Goal: Information Seeking & Learning: Learn about a topic

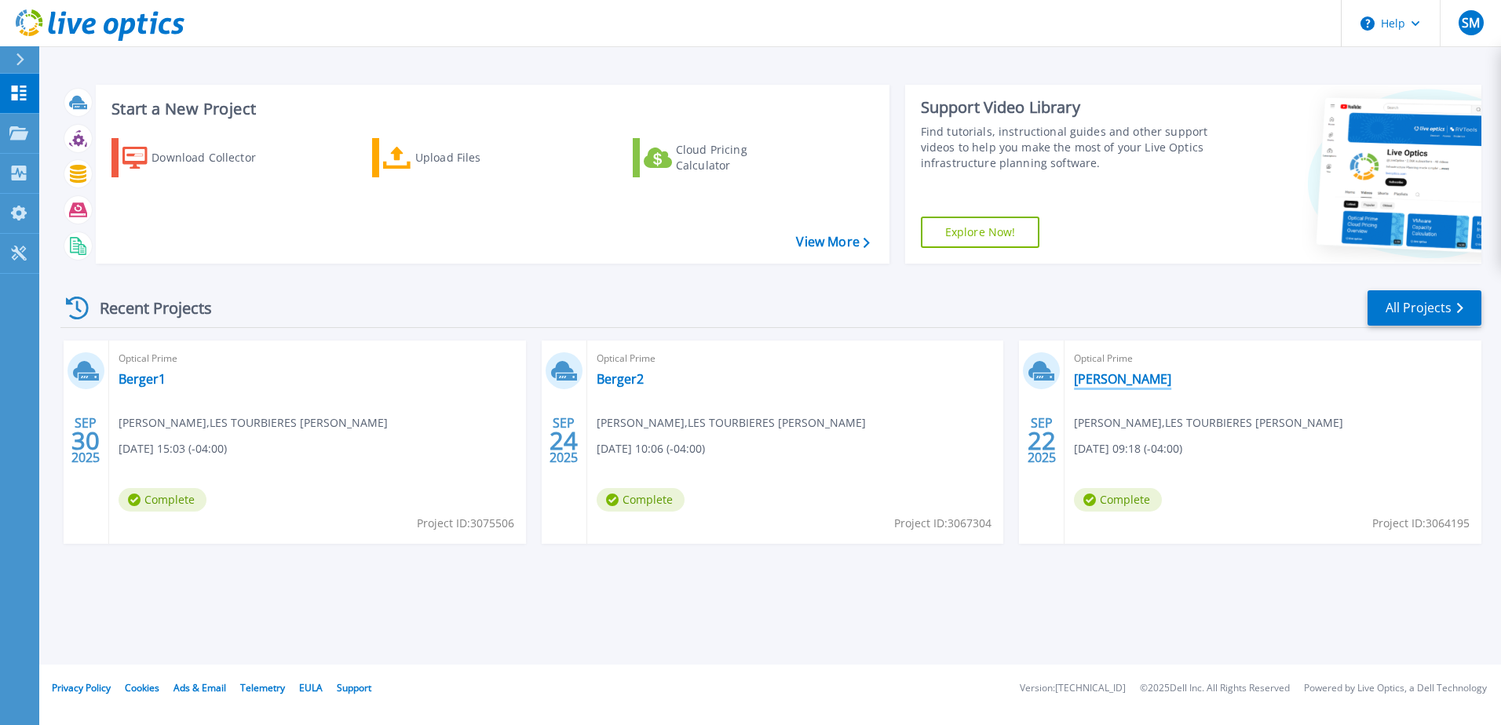
click at [1101, 381] on link "[PERSON_NAME]" at bounding box center [1122, 379] width 97 height 16
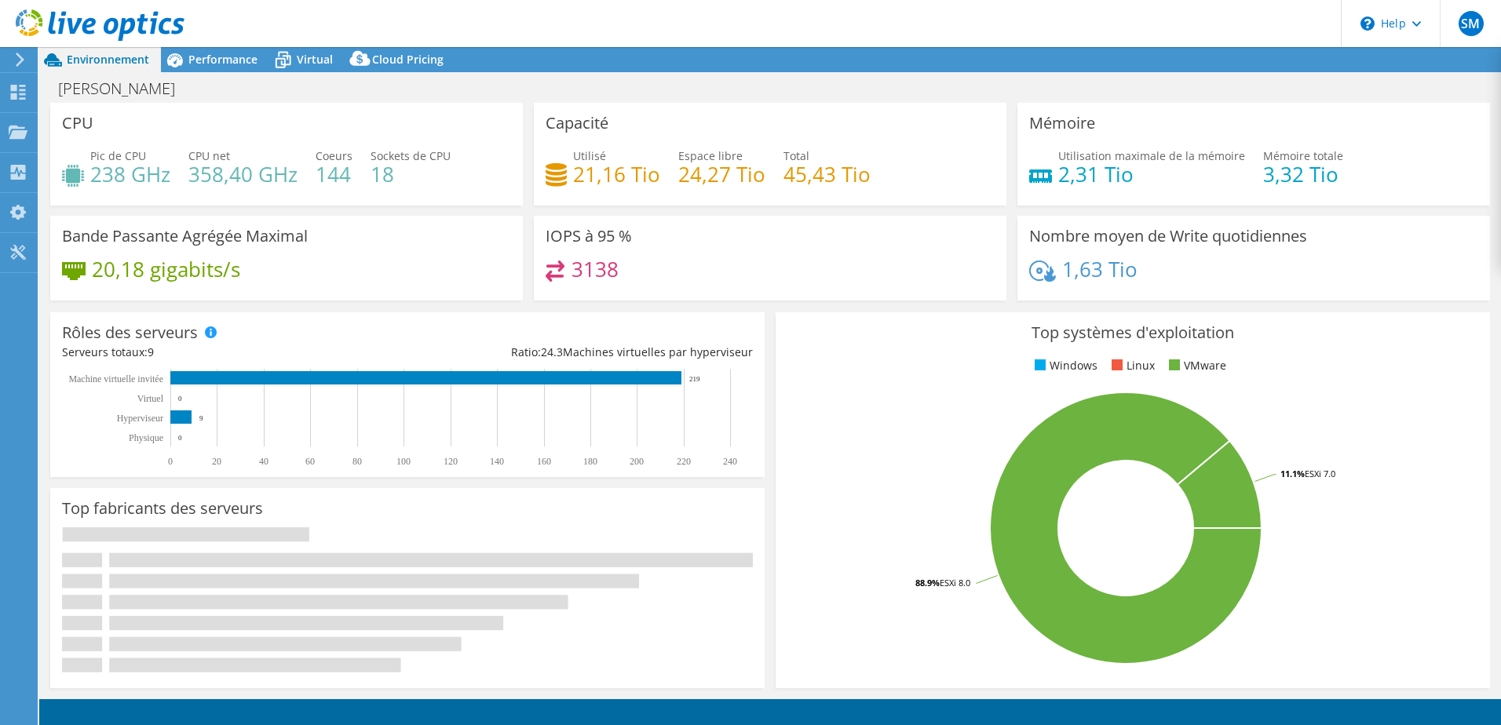
select select "[GEOGRAPHIC_DATA]"
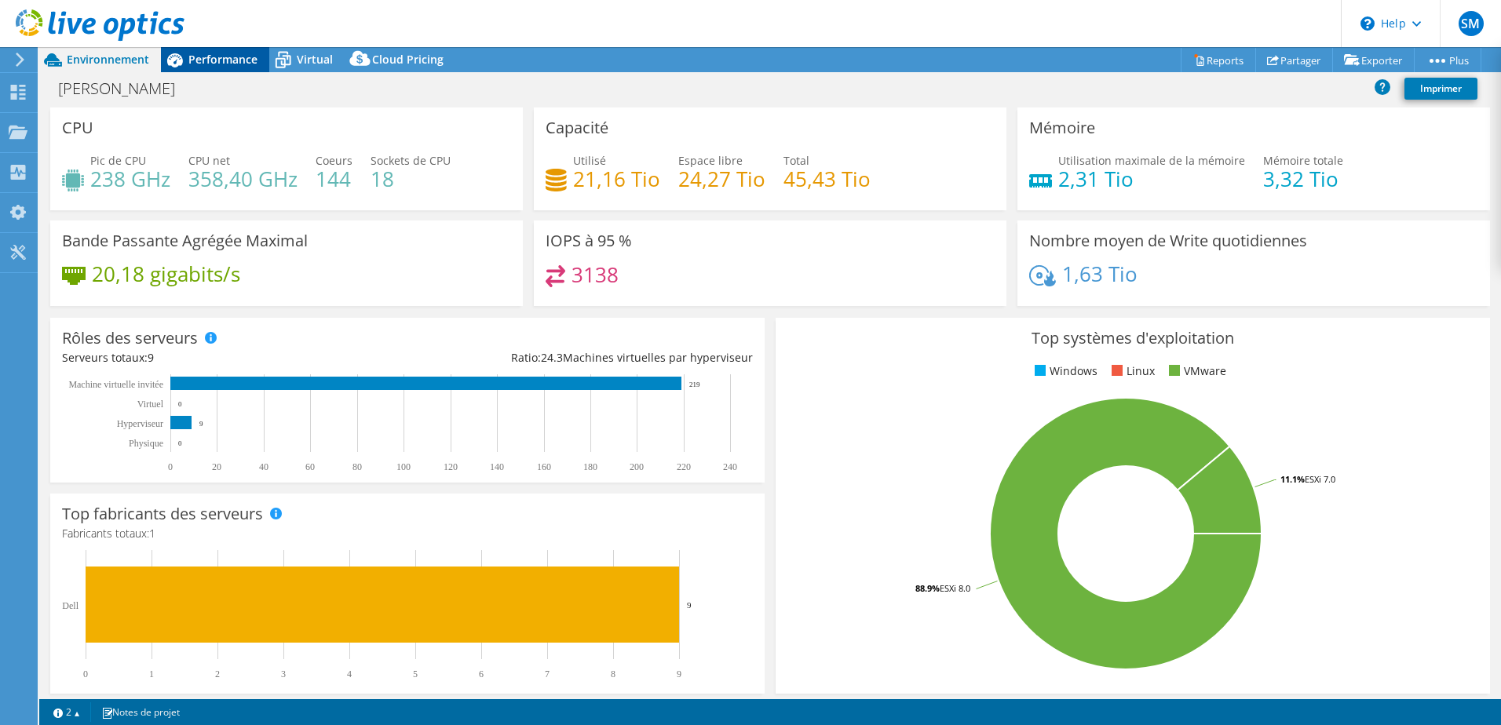
click at [219, 65] on span "Performance" at bounding box center [222, 59] width 69 height 15
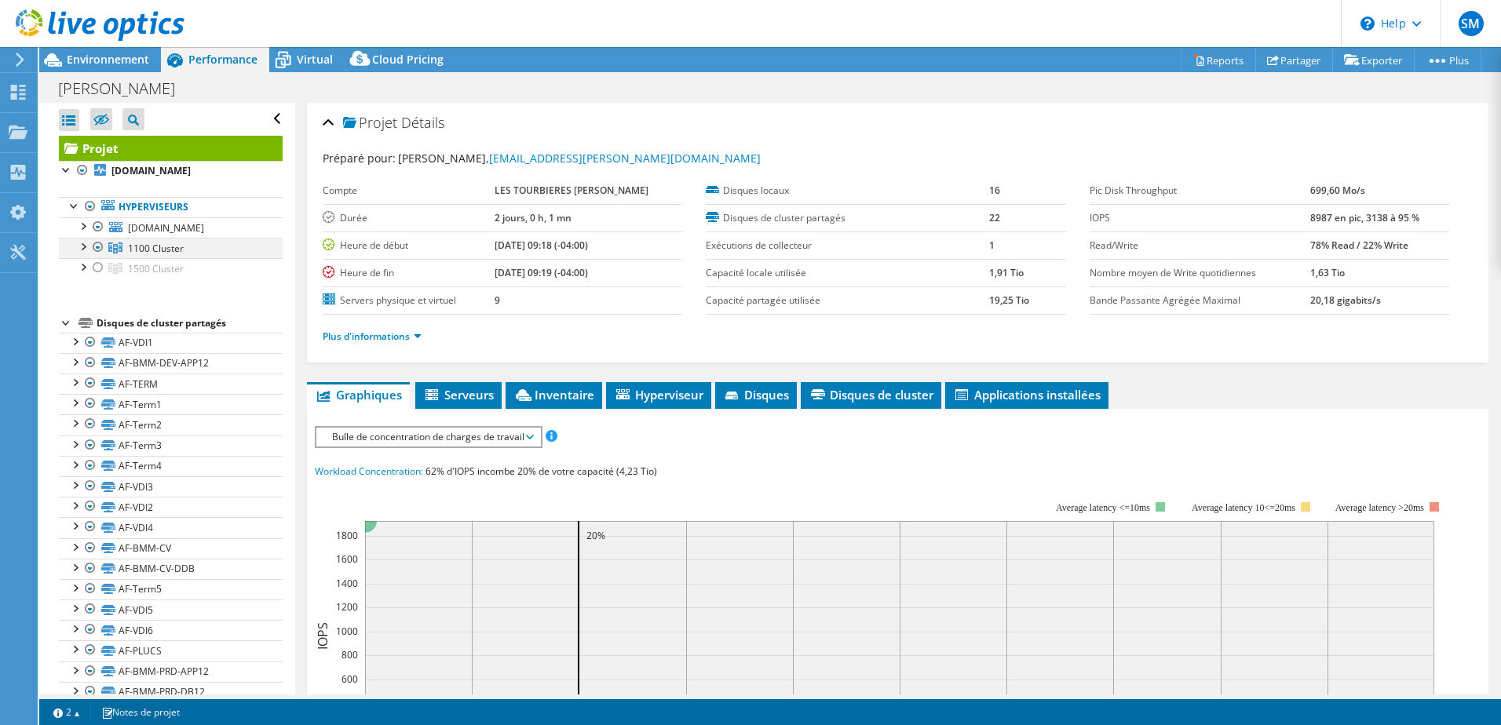
click at [81, 254] on div at bounding box center [83, 246] width 16 height 16
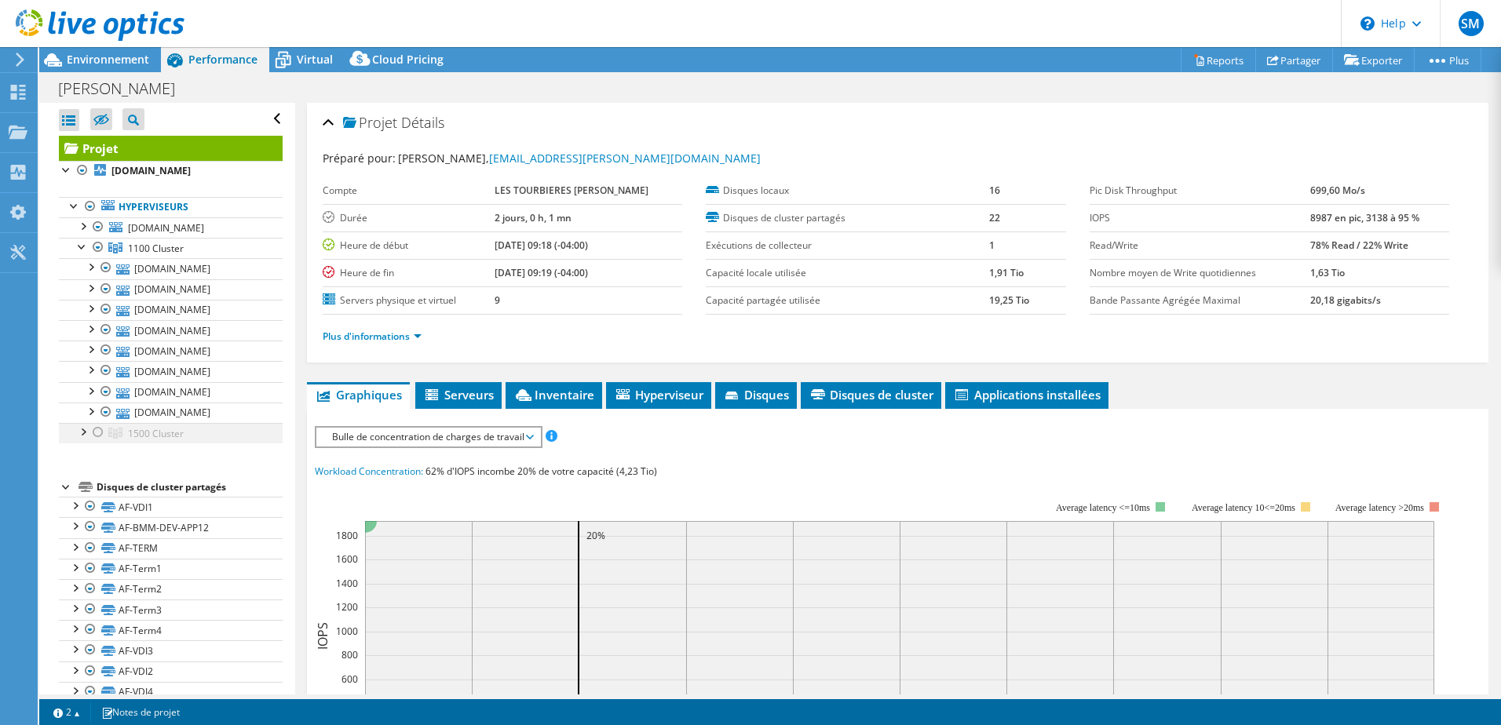
click at [83, 439] on div at bounding box center [83, 431] width 16 height 16
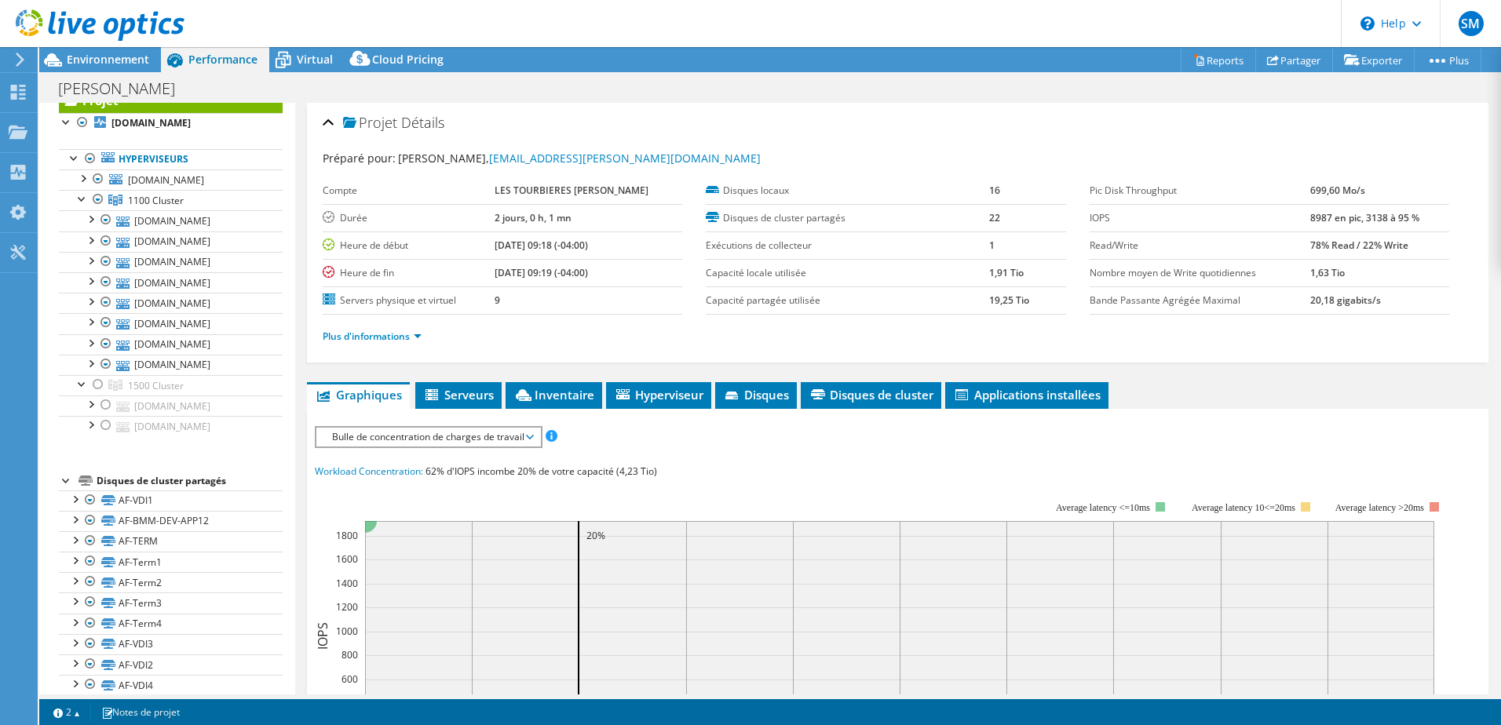
scroll to position [79, 0]
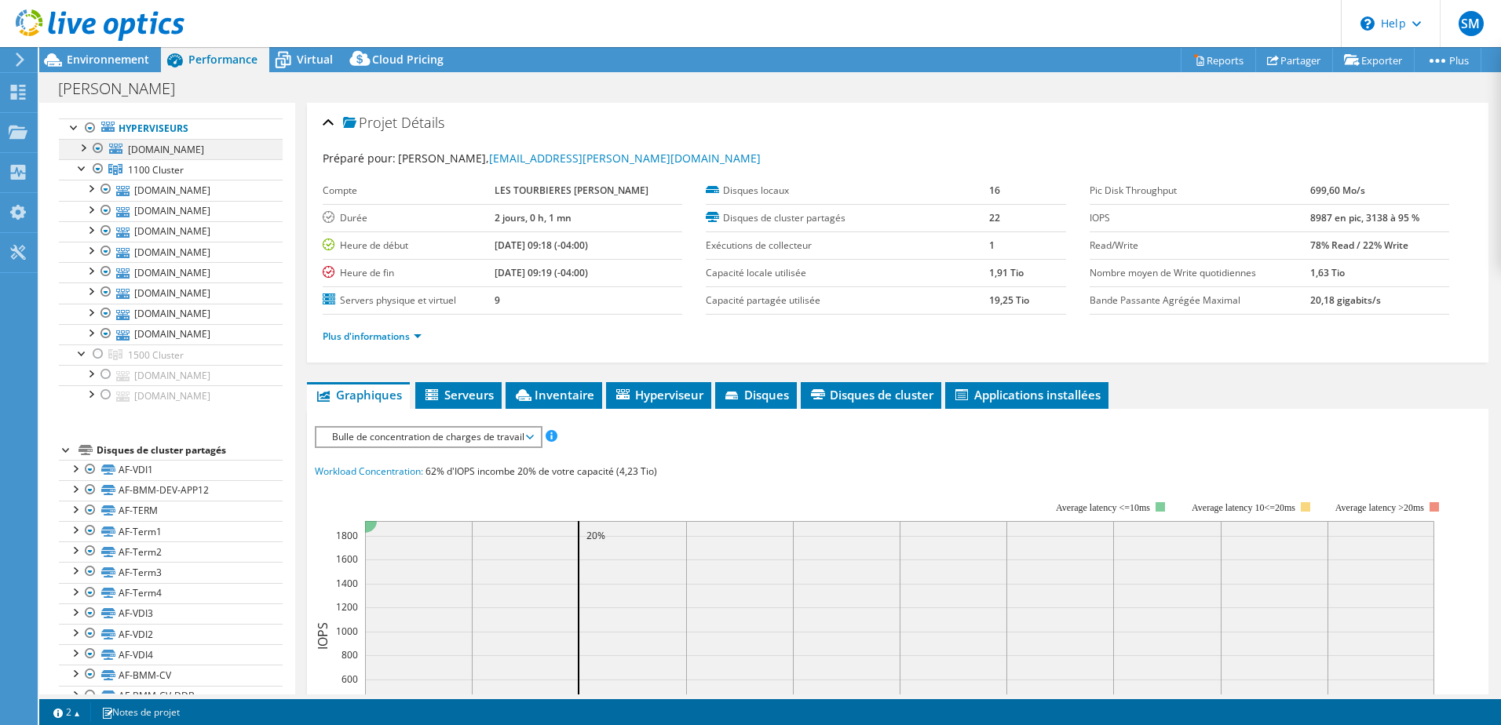
click at [97, 158] on div at bounding box center [98, 148] width 16 height 19
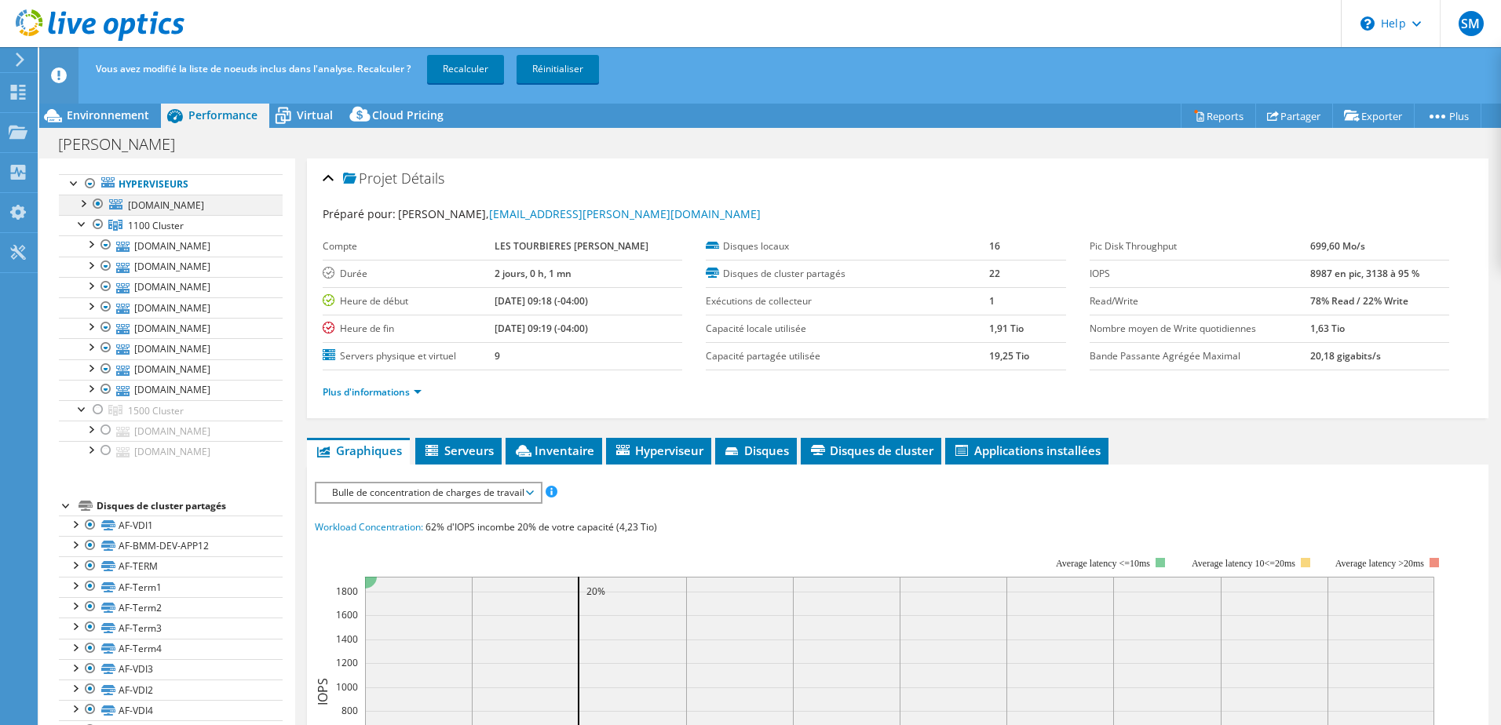
click at [96, 214] on div at bounding box center [98, 204] width 16 height 19
click at [473, 71] on link "Recalculer" at bounding box center [465, 69] width 77 height 28
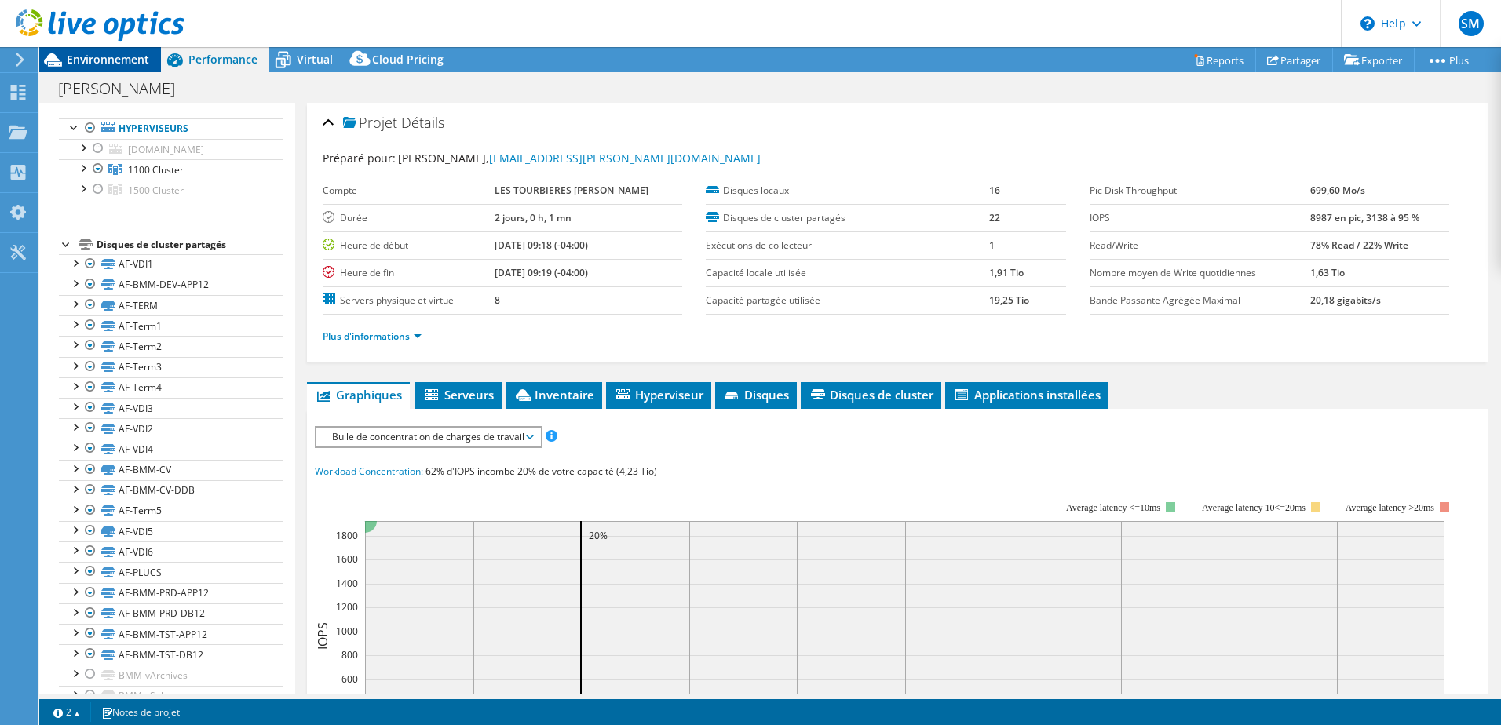
click at [122, 55] on span "Environnement" at bounding box center [108, 59] width 82 height 15
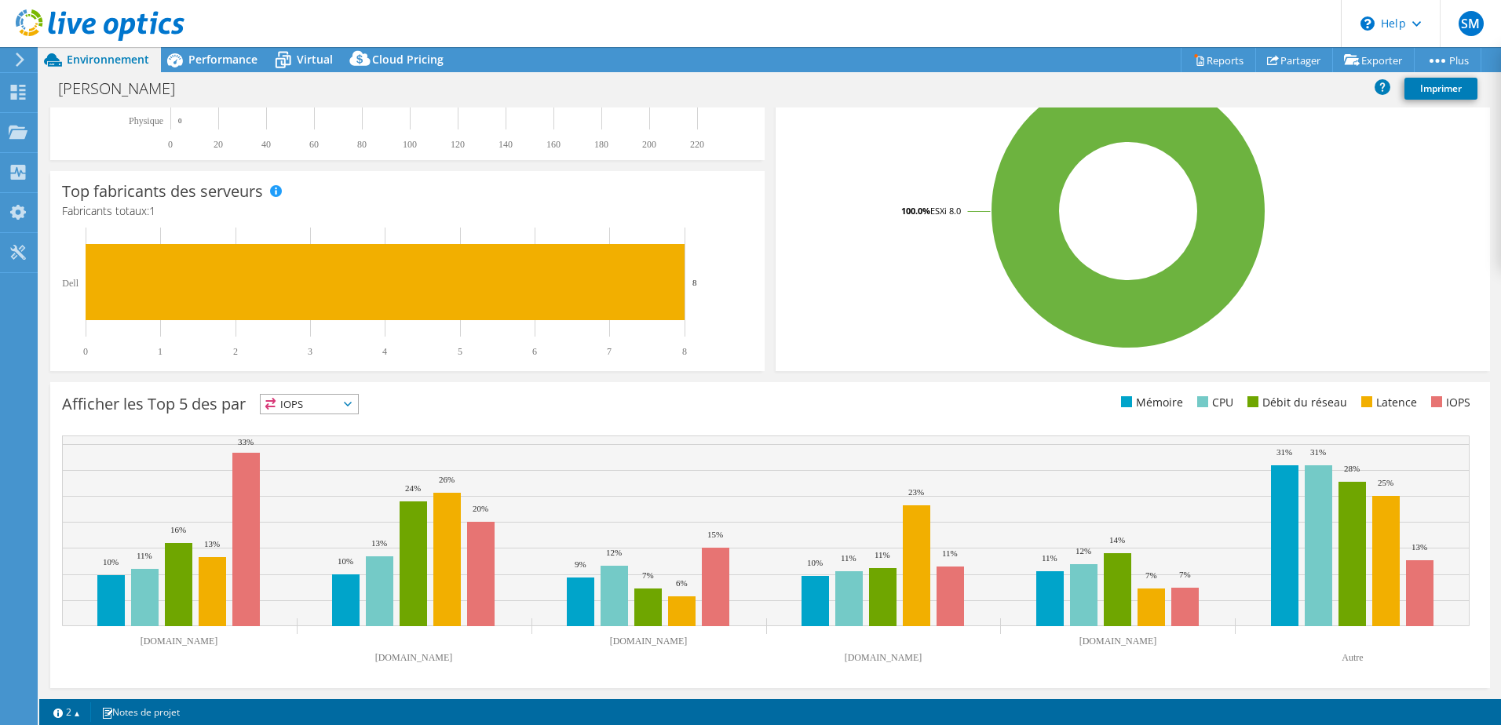
scroll to position [0, 0]
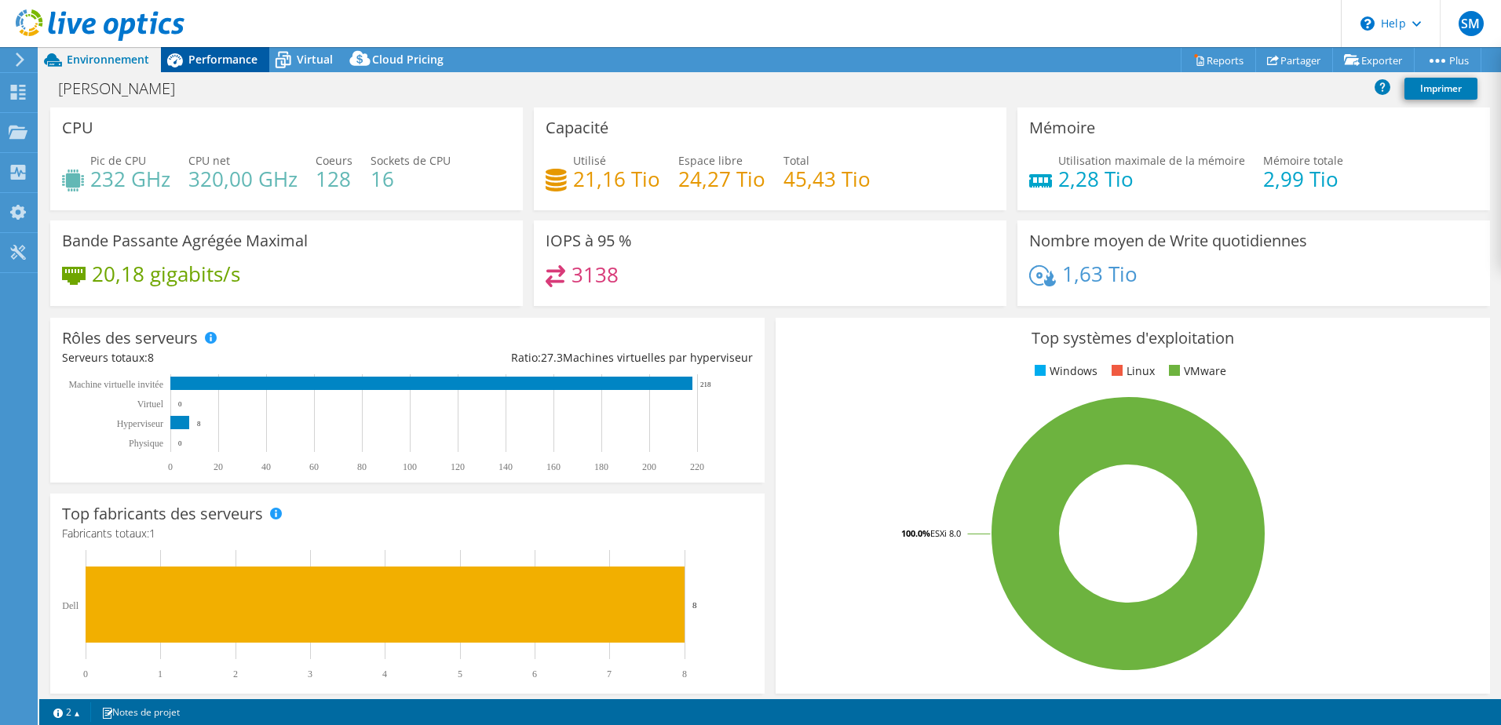
click at [214, 59] on span "Performance" at bounding box center [222, 59] width 69 height 15
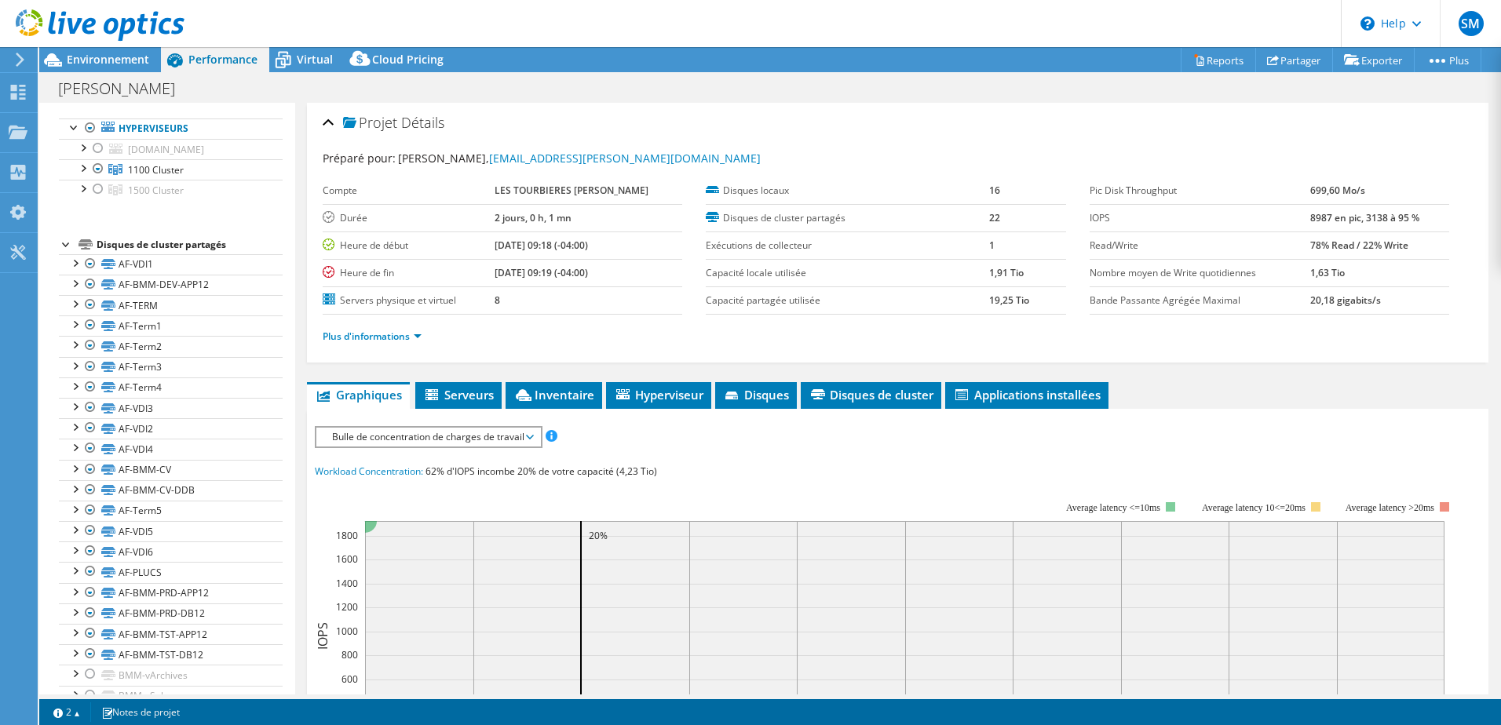
scroll to position [157, 0]
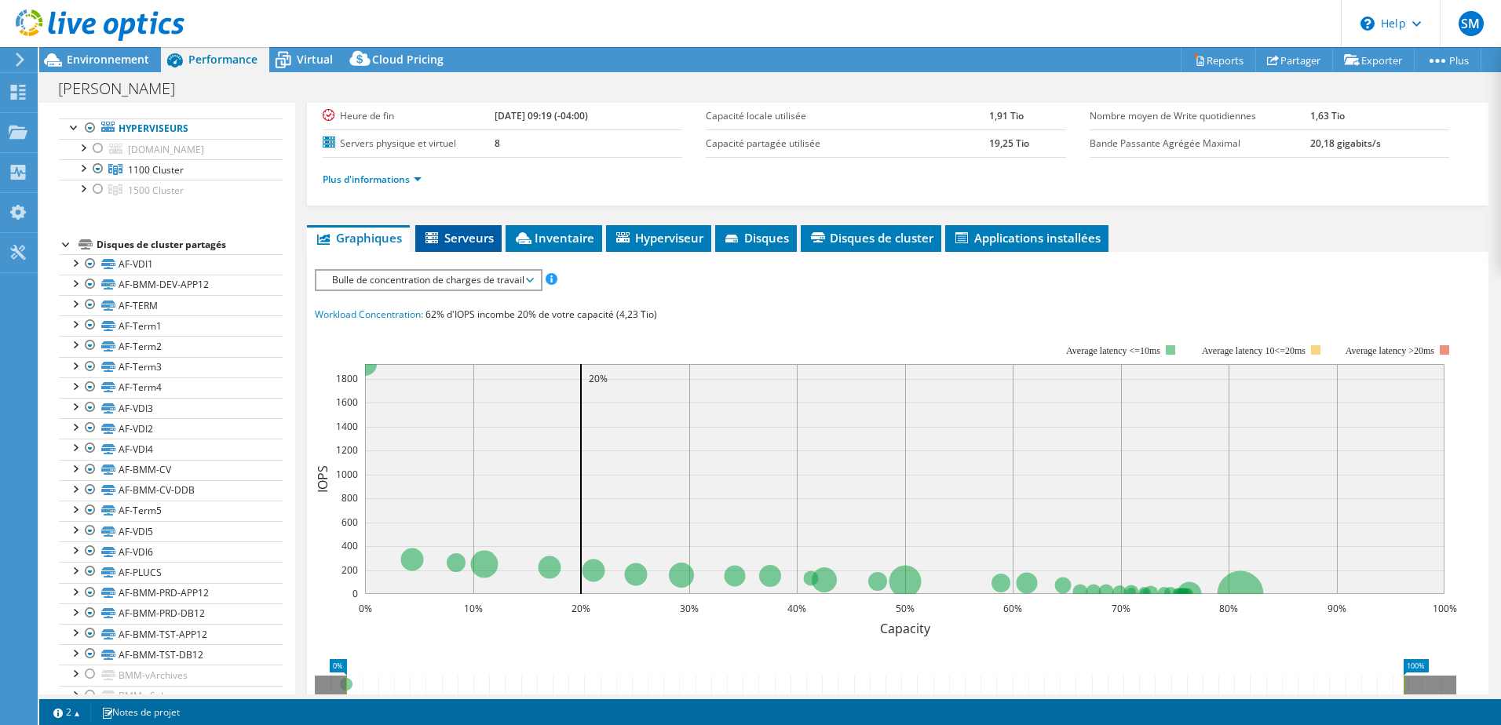
click at [443, 242] on span "Serveurs" at bounding box center [458, 238] width 71 height 16
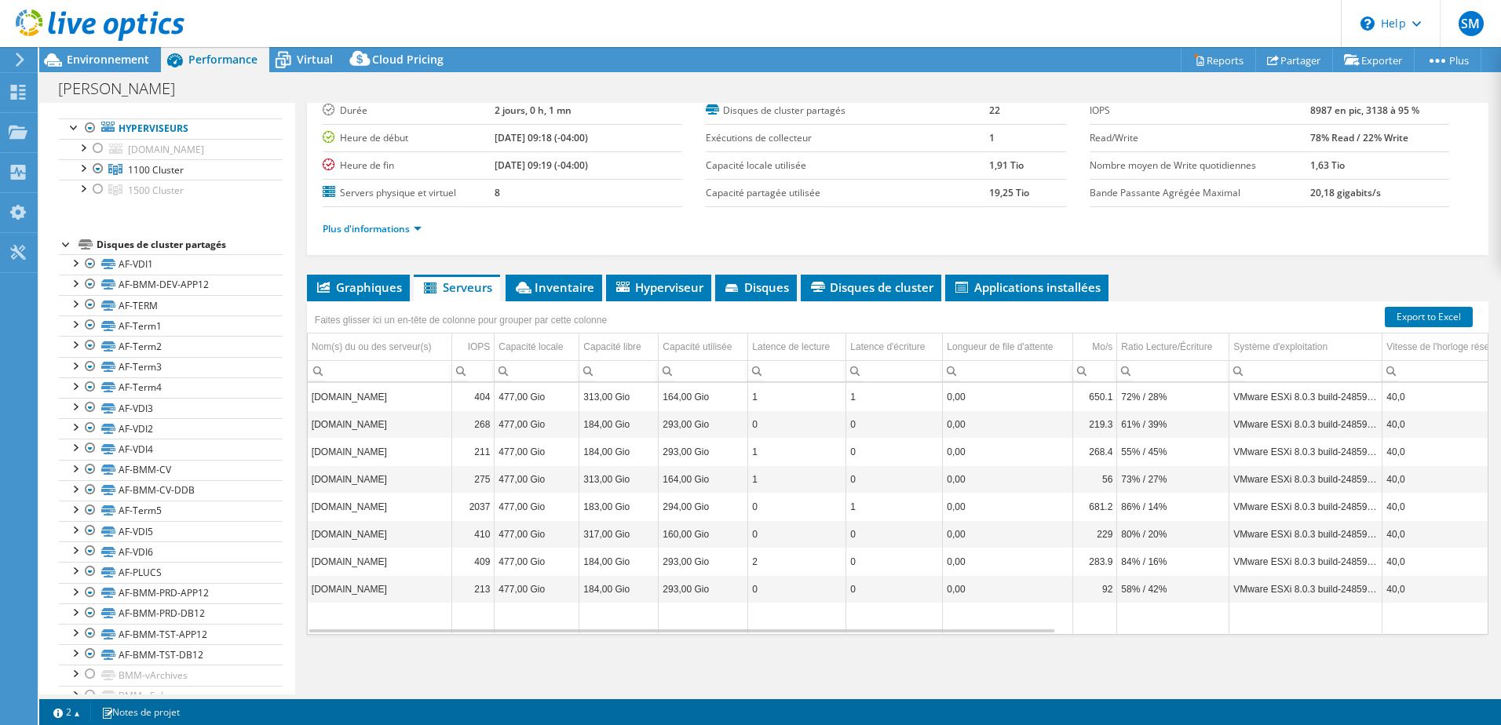
scroll to position [6, 0]
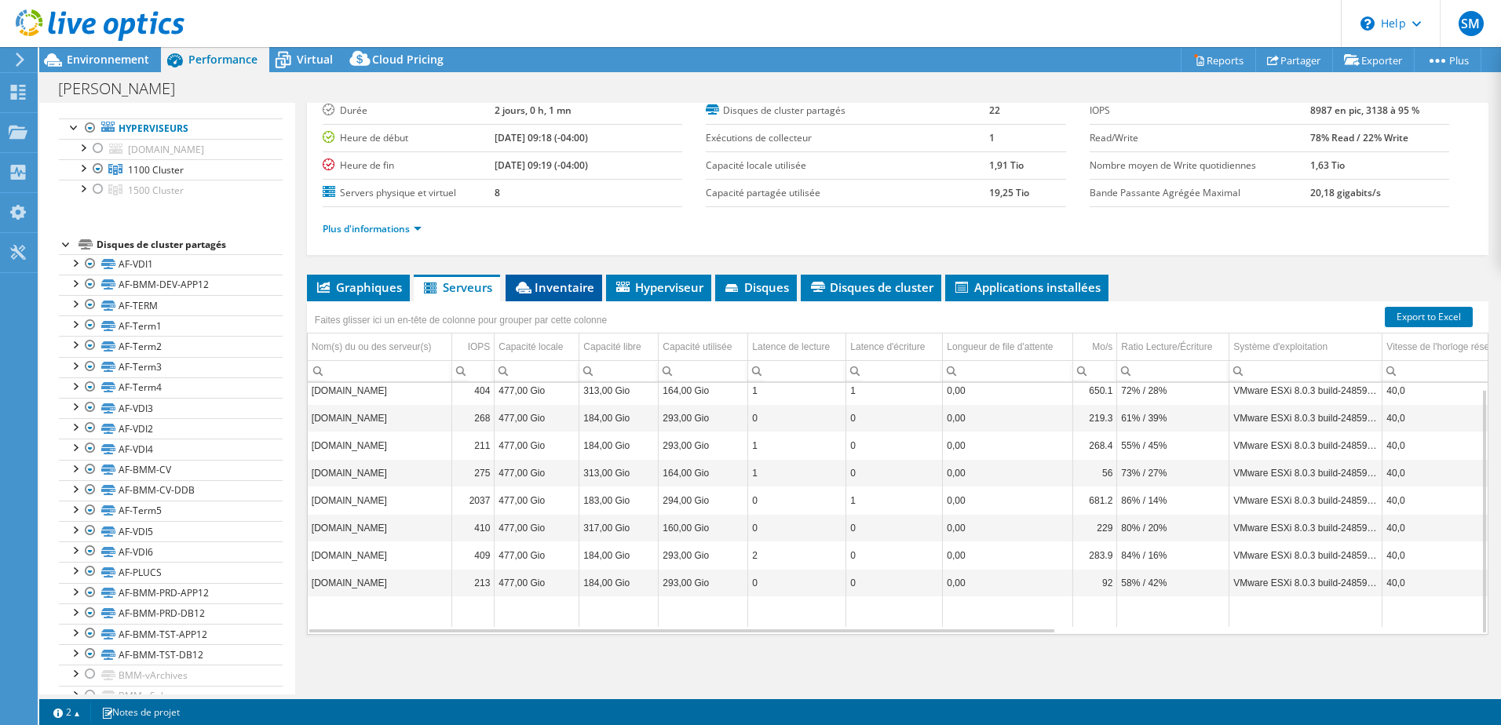
click at [557, 287] on span "Inventaire" at bounding box center [553, 288] width 81 height 16
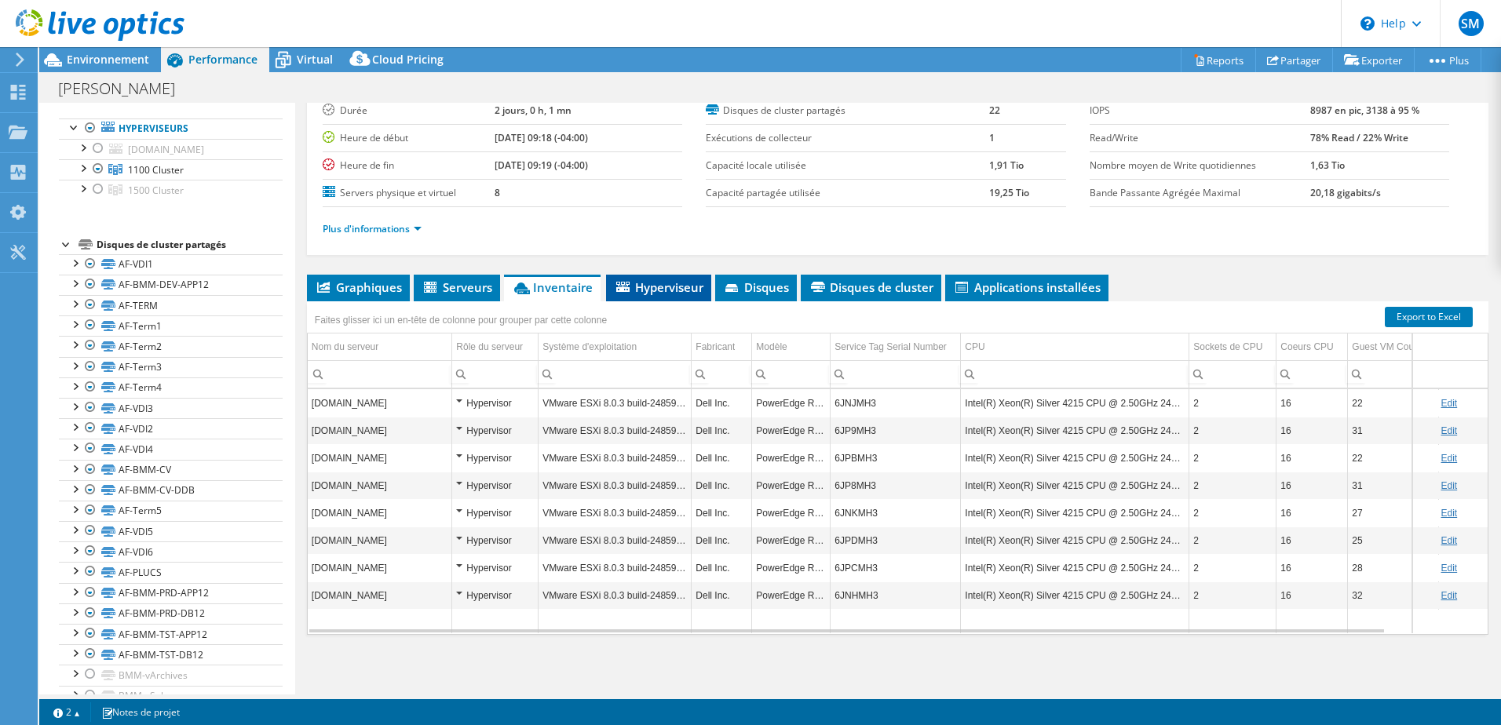
click at [659, 289] on span "Hyperviseur" at bounding box center [659, 288] width 90 height 16
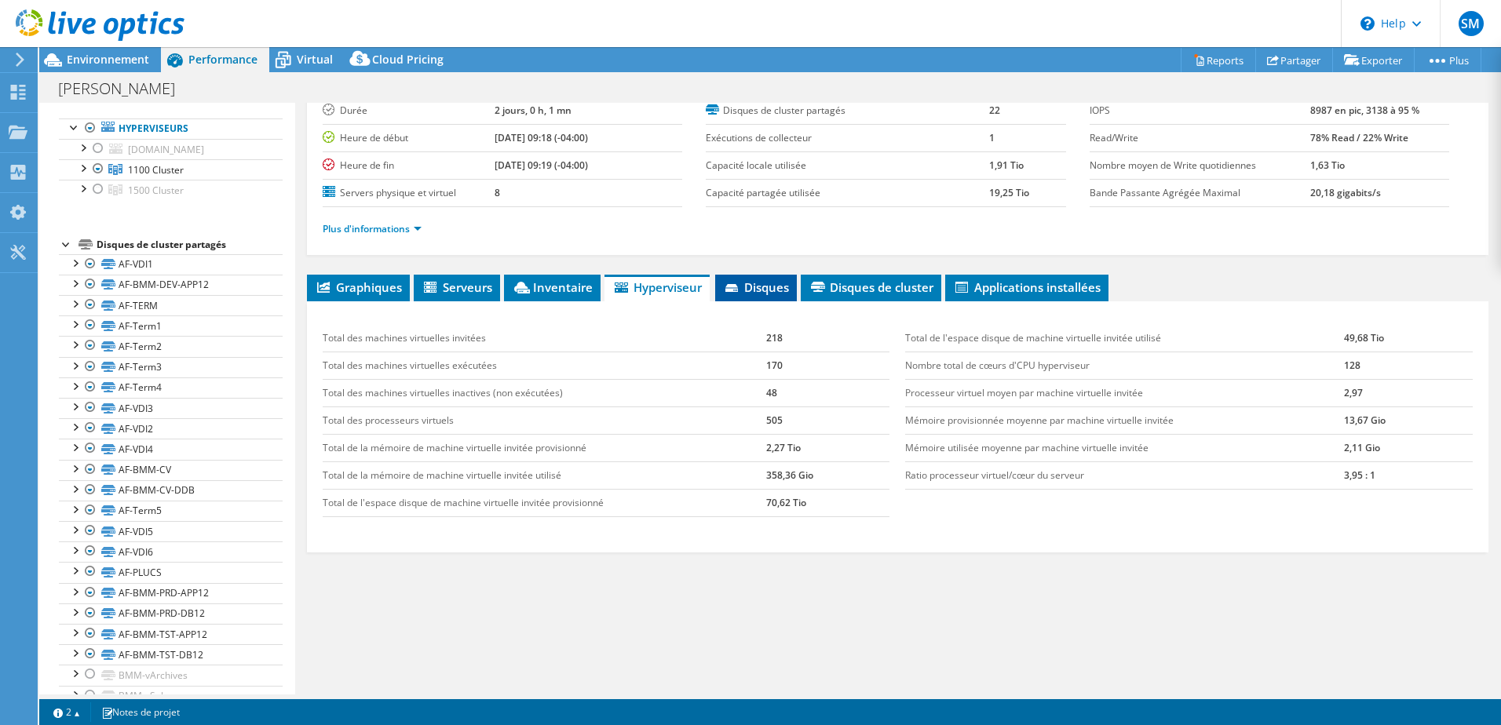
click at [771, 290] on span "Disques" at bounding box center [756, 288] width 66 height 16
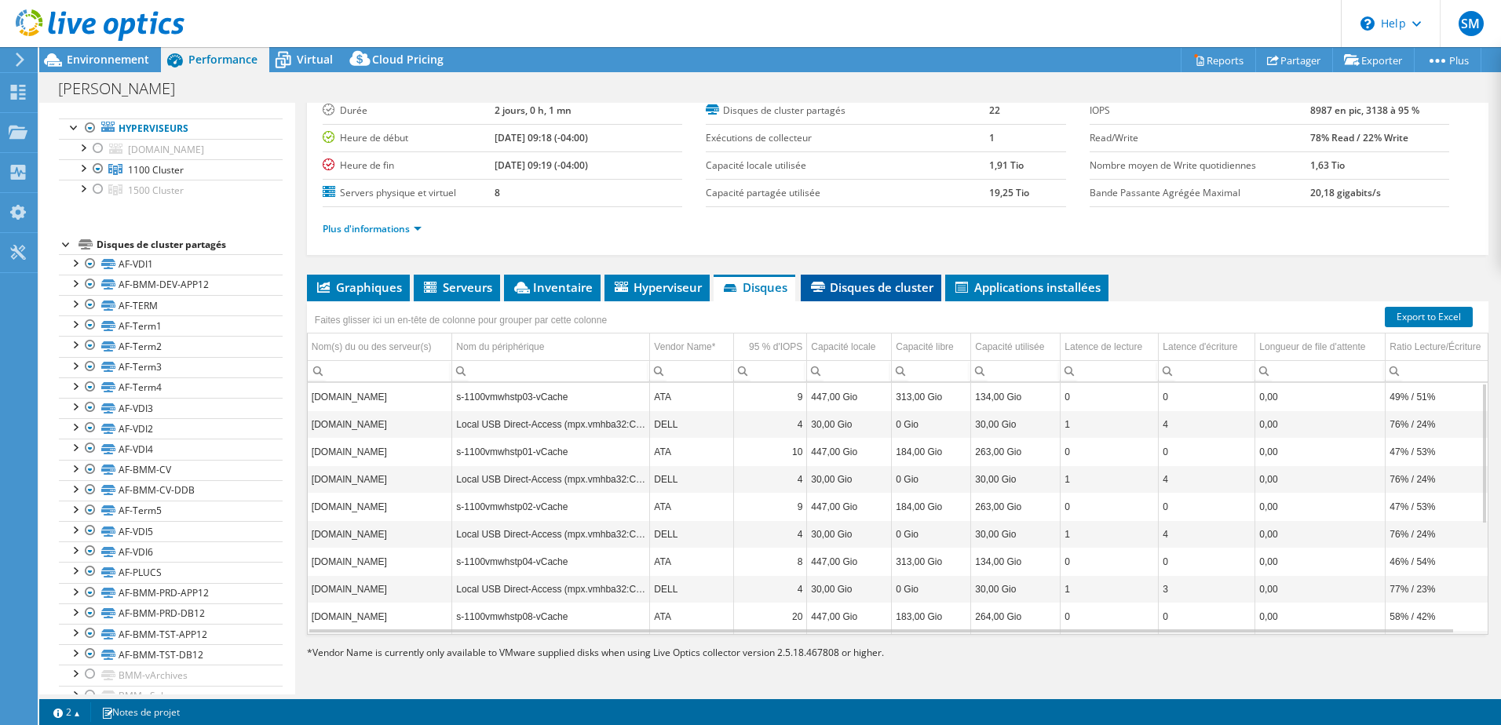
click at [884, 285] on span "Disques de cluster" at bounding box center [871, 288] width 125 height 16
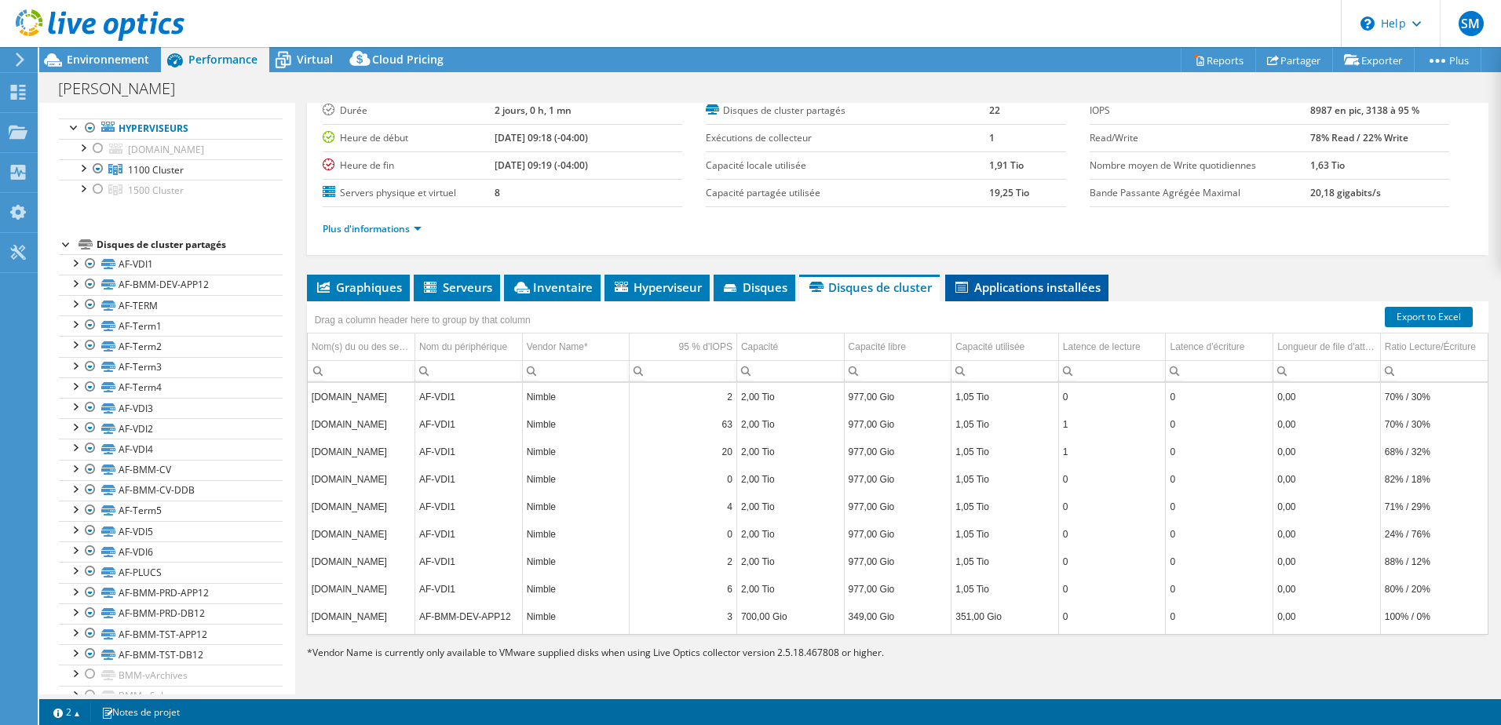
click at [996, 288] on span "Applications installées" at bounding box center [1027, 288] width 148 height 16
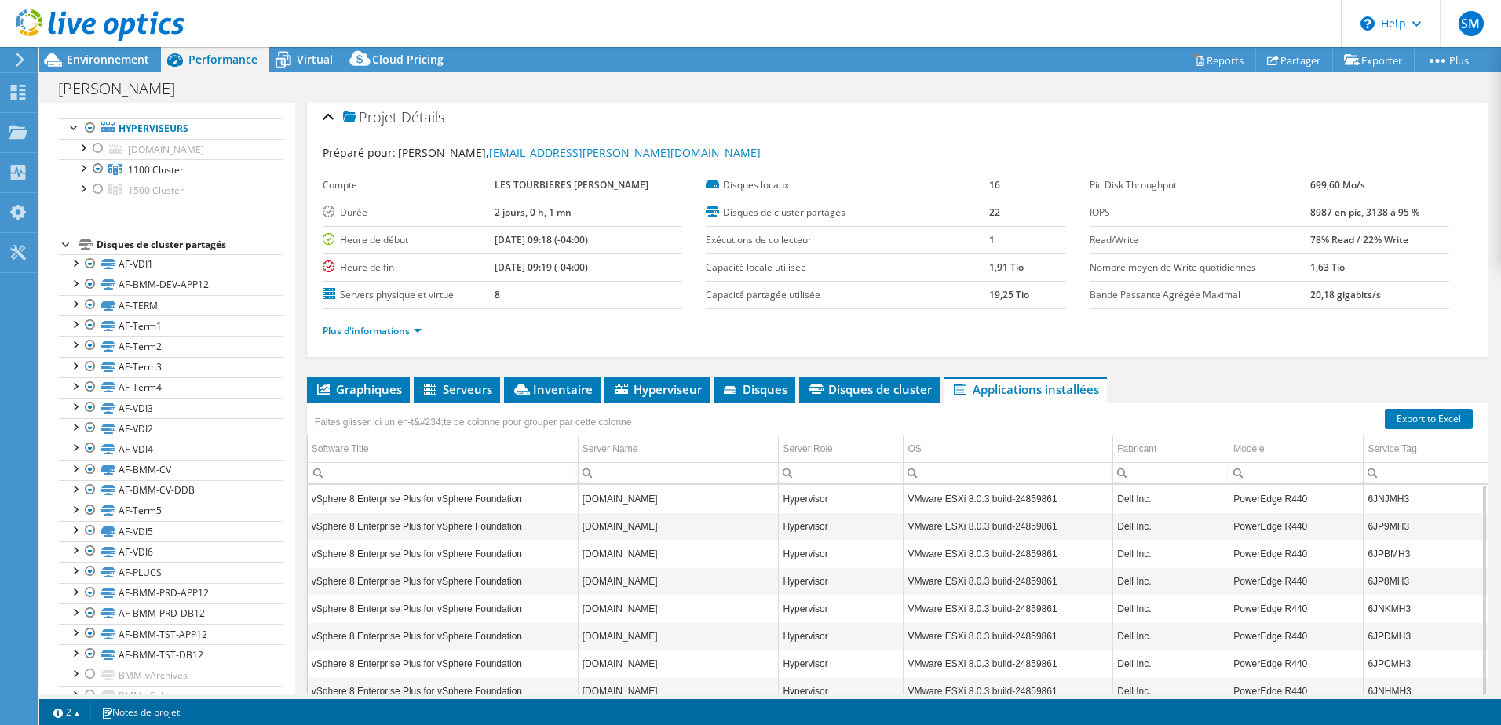
scroll to position [0, 0]
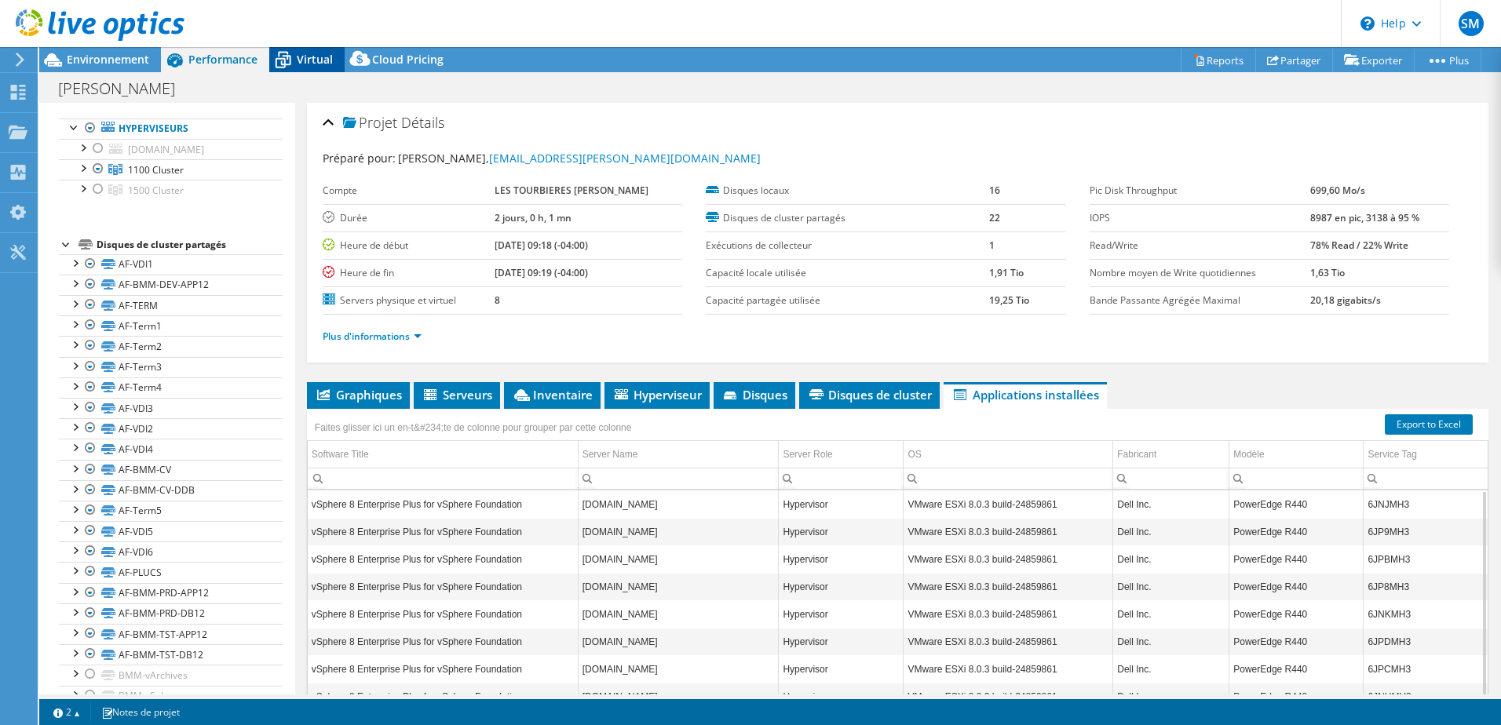
click at [306, 59] on span "Virtual" at bounding box center [315, 59] width 36 height 15
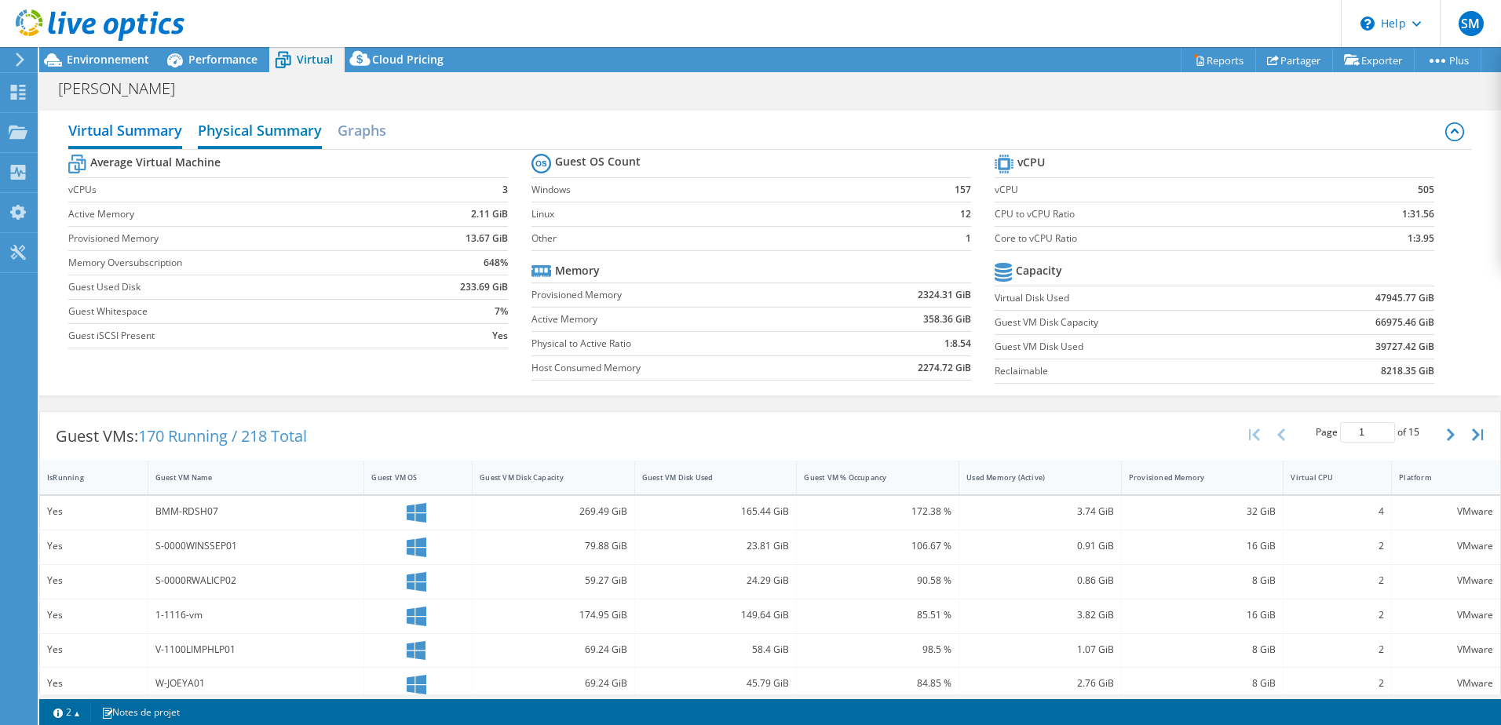
click at [293, 130] on h2 "Physical Summary" at bounding box center [260, 132] width 124 height 35
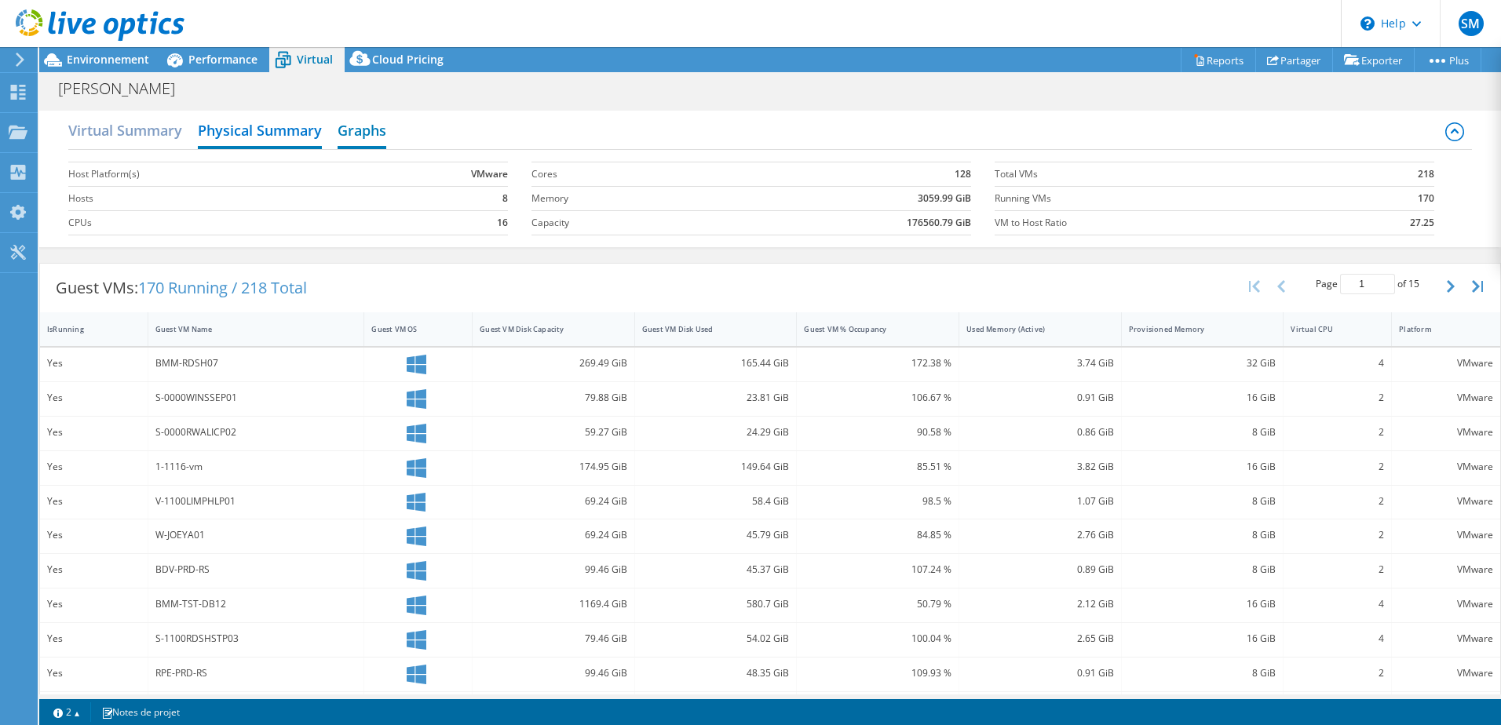
click at [365, 132] on h2 "Graphs" at bounding box center [362, 132] width 49 height 35
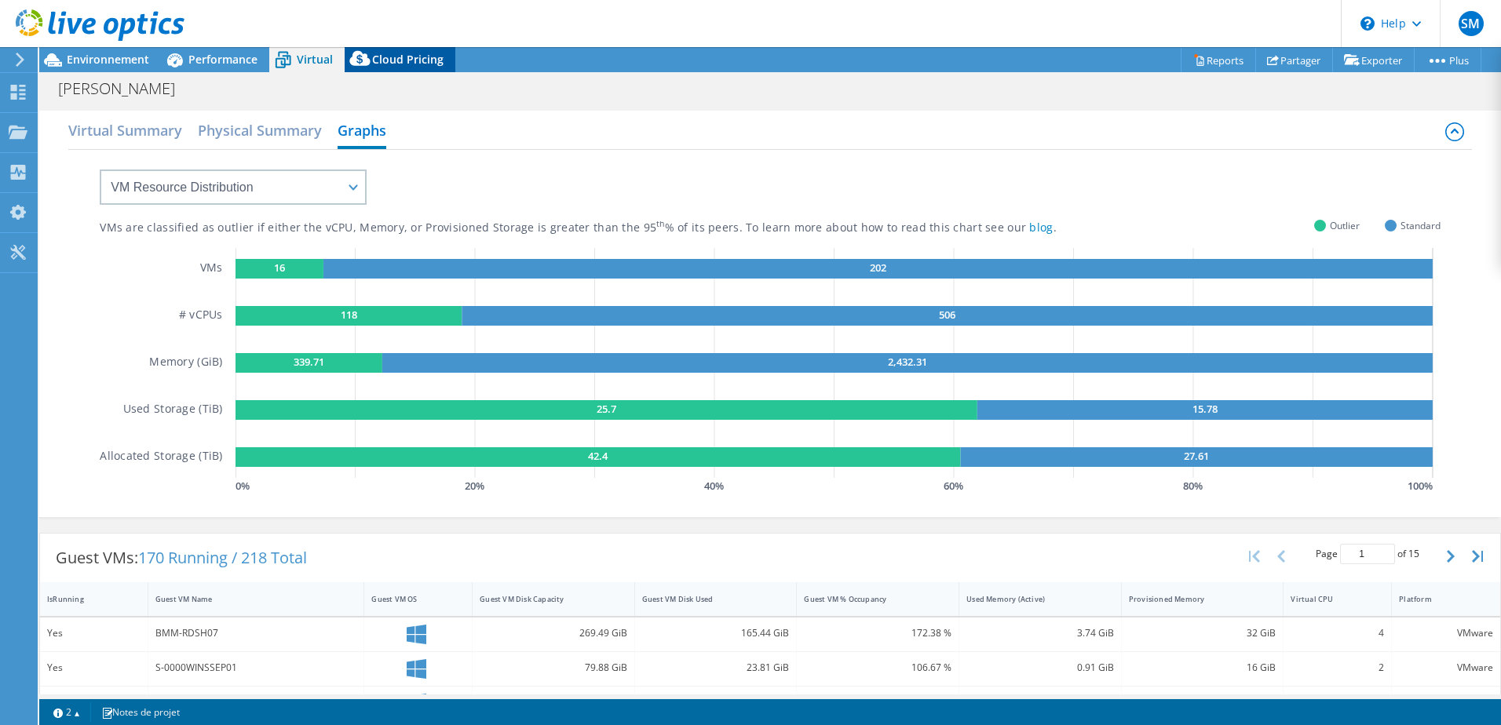
click at [407, 62] on span "Cloud Pricing" at bounding box center [407, 59] width 71 height 15
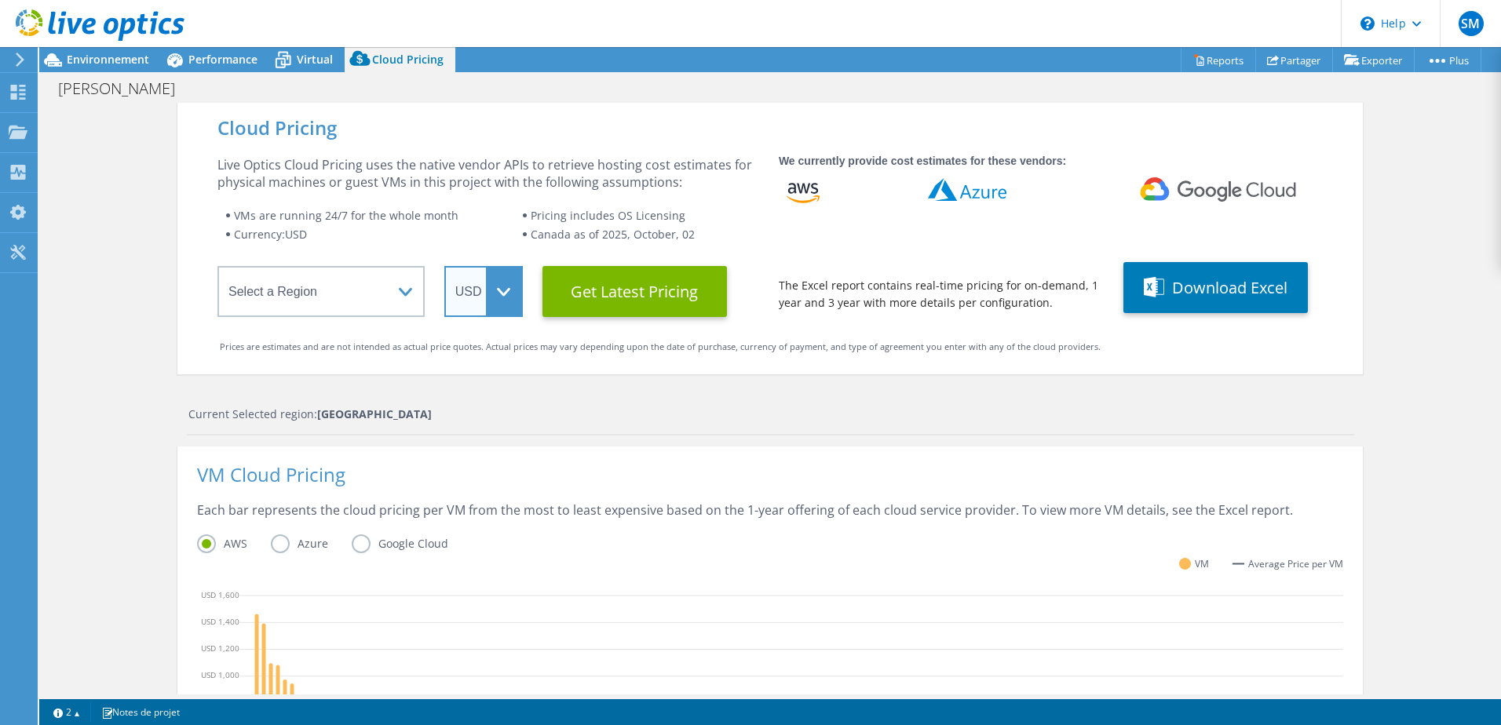
click at [481, 292] on select "ARS AUD BRL CAD CHF CLP CNY DKK EUR GBP HKD HUF INR JPY MXN MYR NOK NZD PEN SEK…" at bounding box center [483, 291] width 79 height 51
click at [444, 266] on select "ARS AUD BRL CAD CHF CLP CNY DKK EUR GBP HKD HUF INR JPY MXN MYR NOK NZD PEN SEK…" at bounding box center [483, 291] width 79 height 51
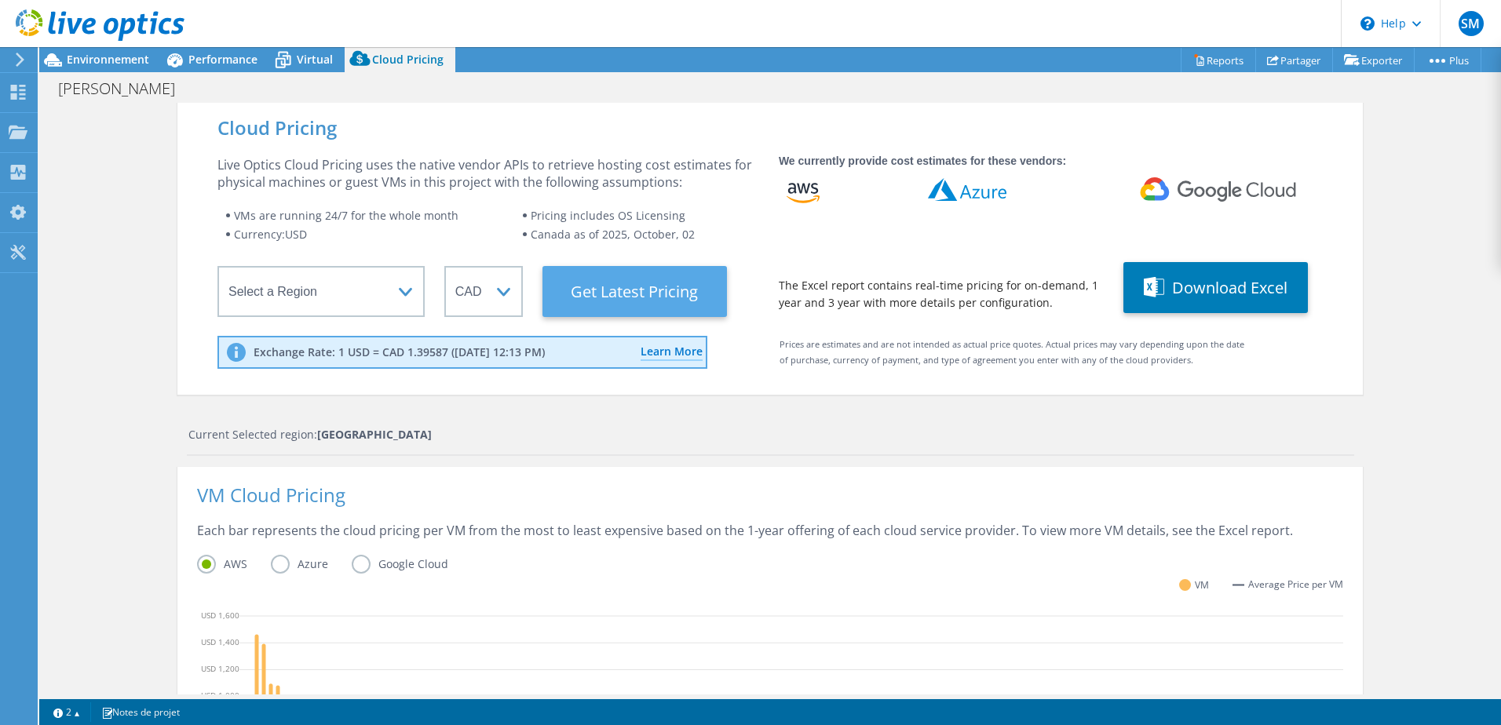
click at [607, 294] on Latest "Get Latest Pricing" at bounding box center [635, 291] width 185 height 51
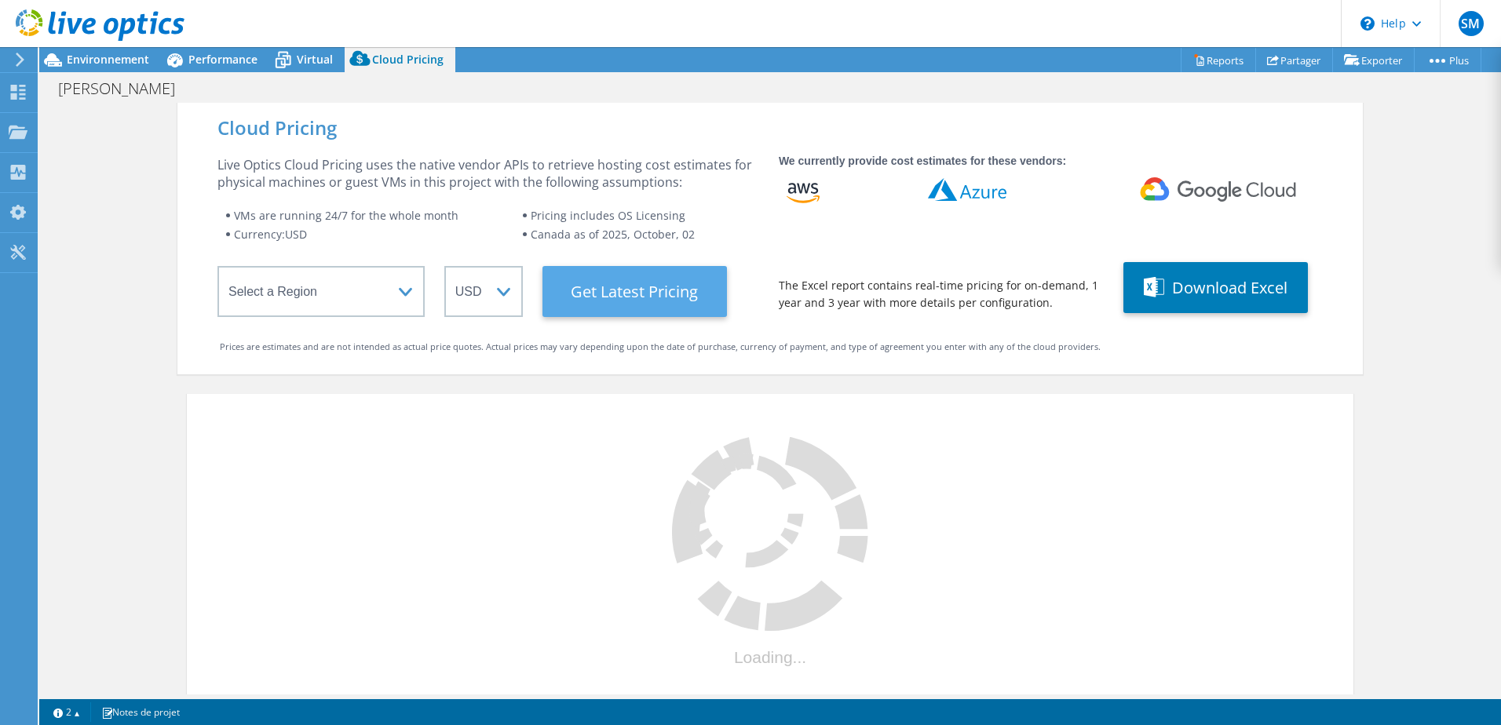
select select "CAD"
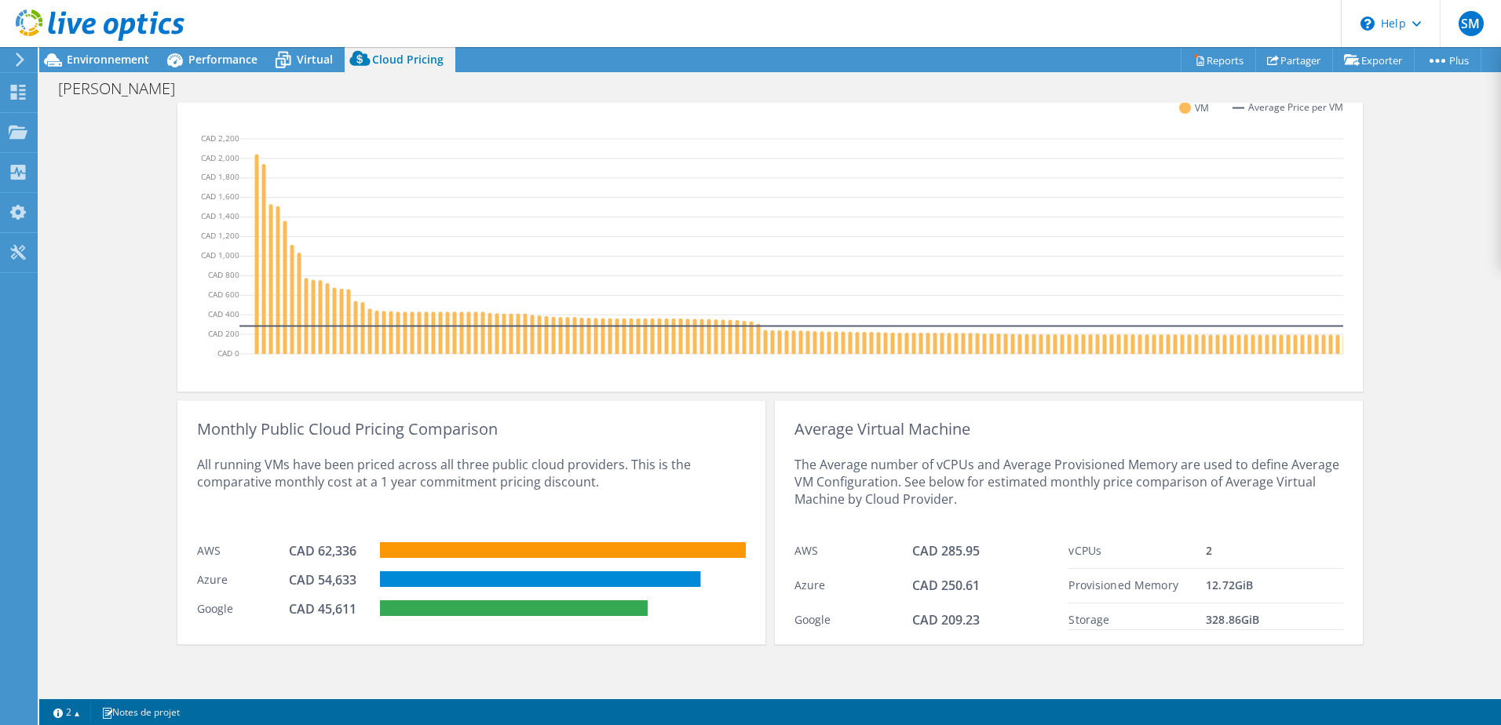
scroll to position [411, 0]
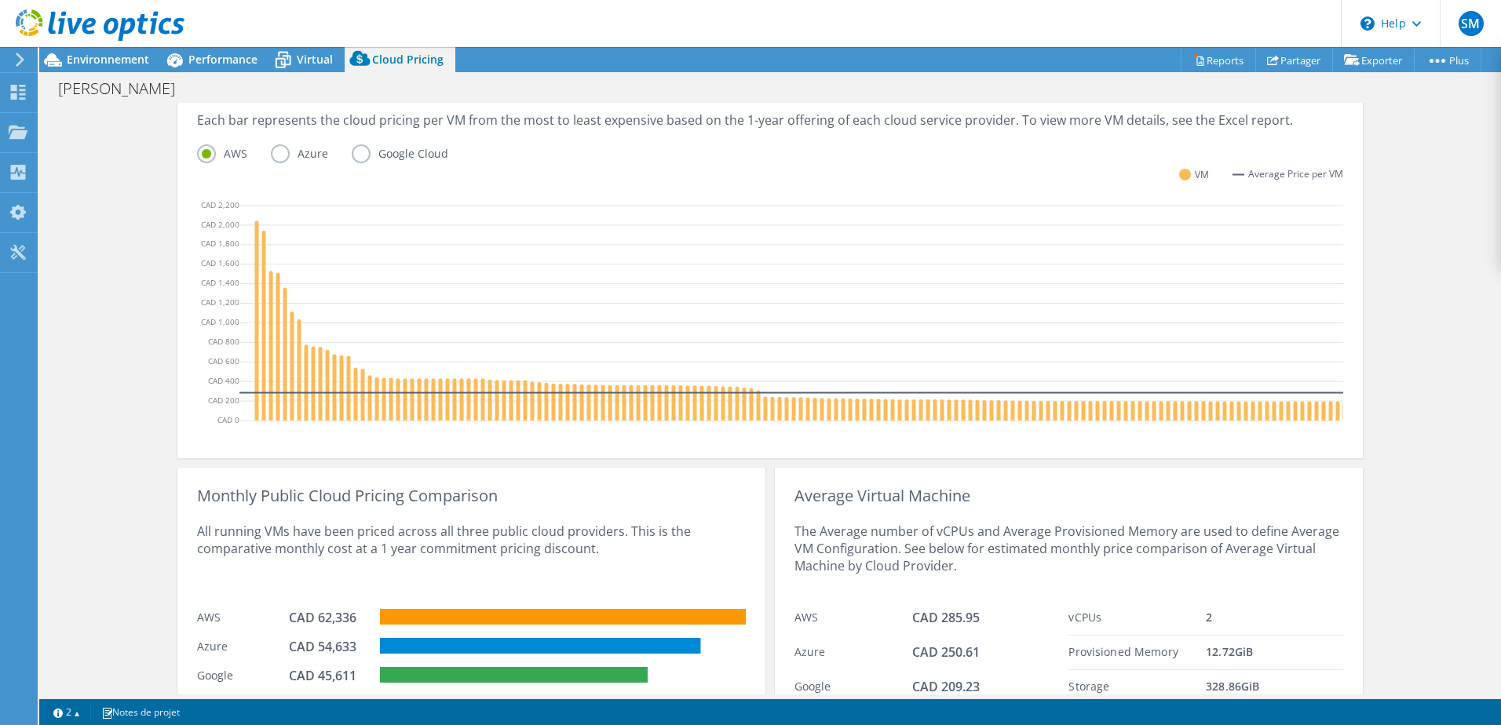
click at [272, 154] on label "Azure" at bounding box center [311, 153] width 81 height 19
click at [0, 0] on input "Azure" at bounding box center [0, 0] width 0 height 0
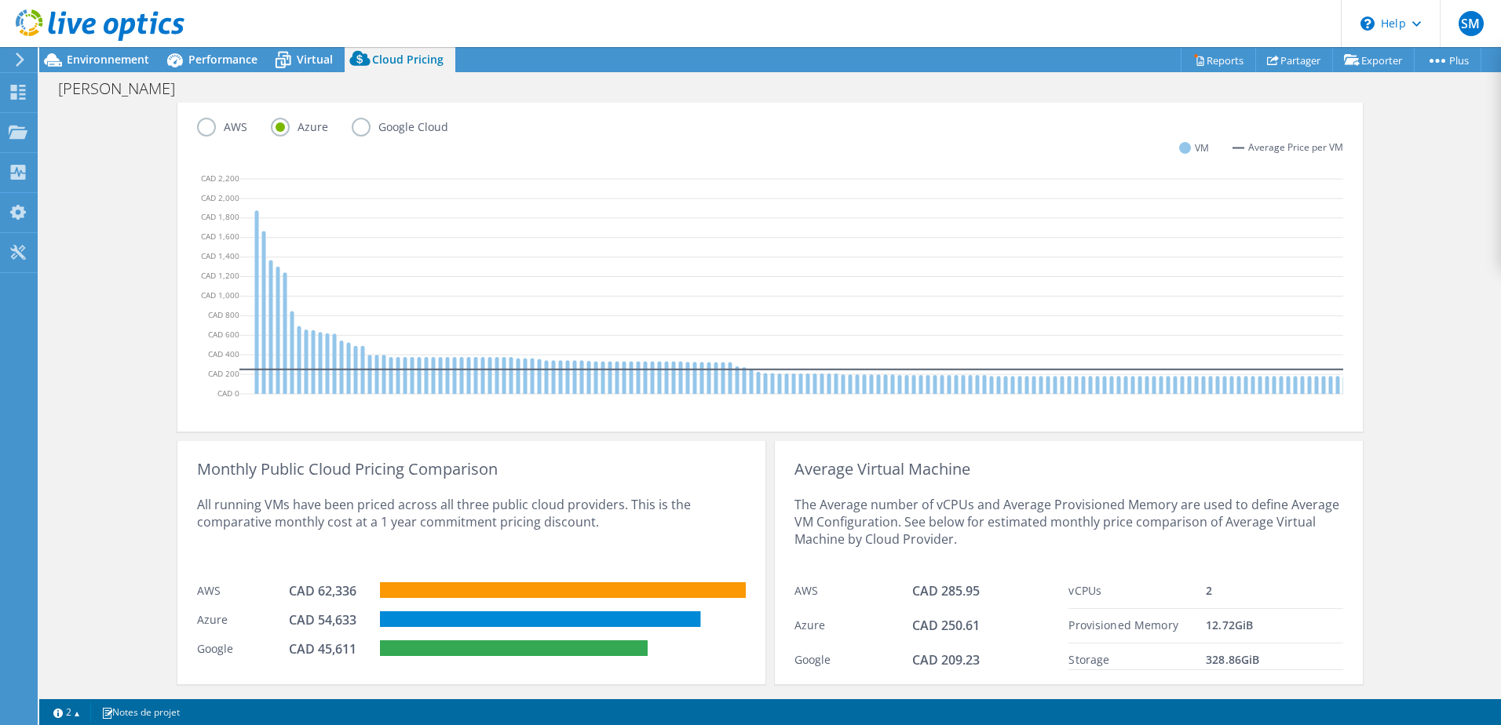
scroll to position [434, 0]
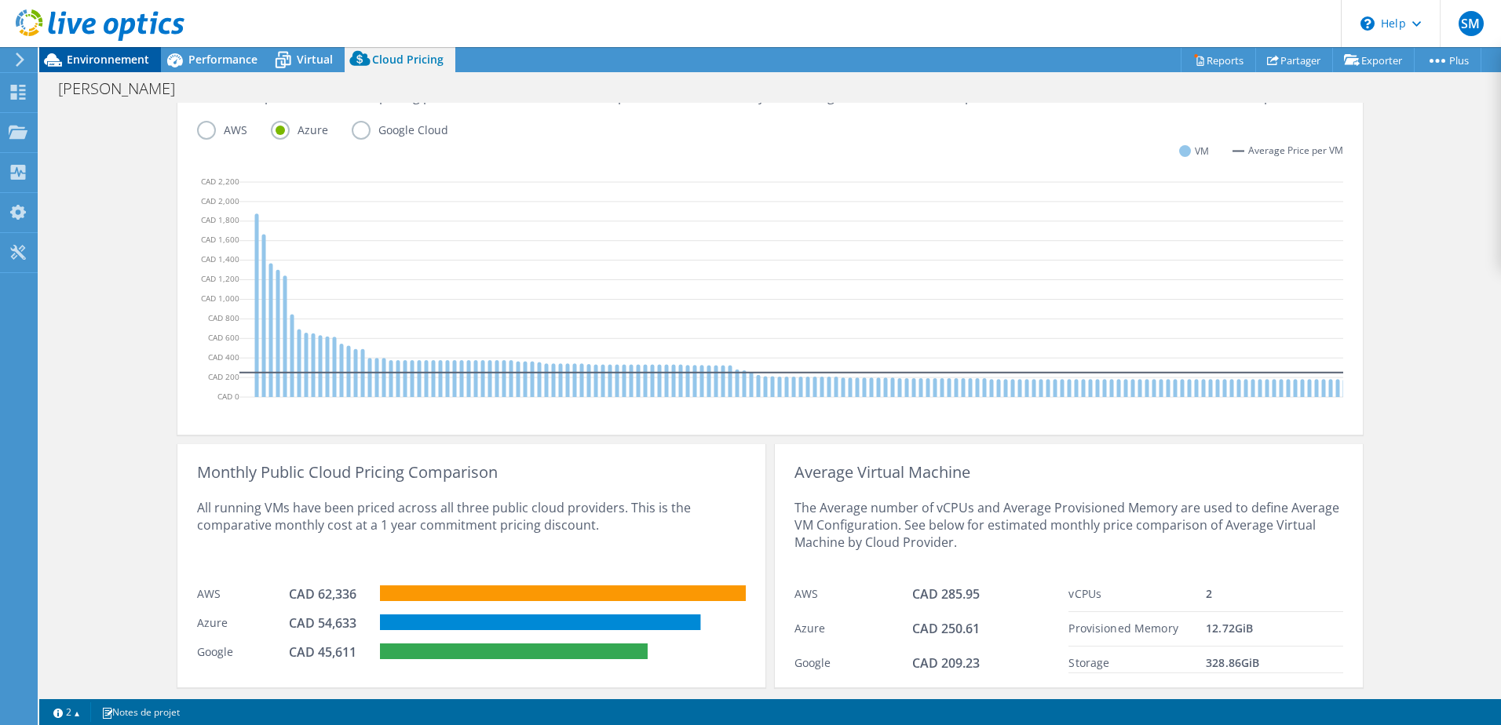
click at [119, 56] on span "Environnement" at bounding box center [108, 59] width 82 height 15
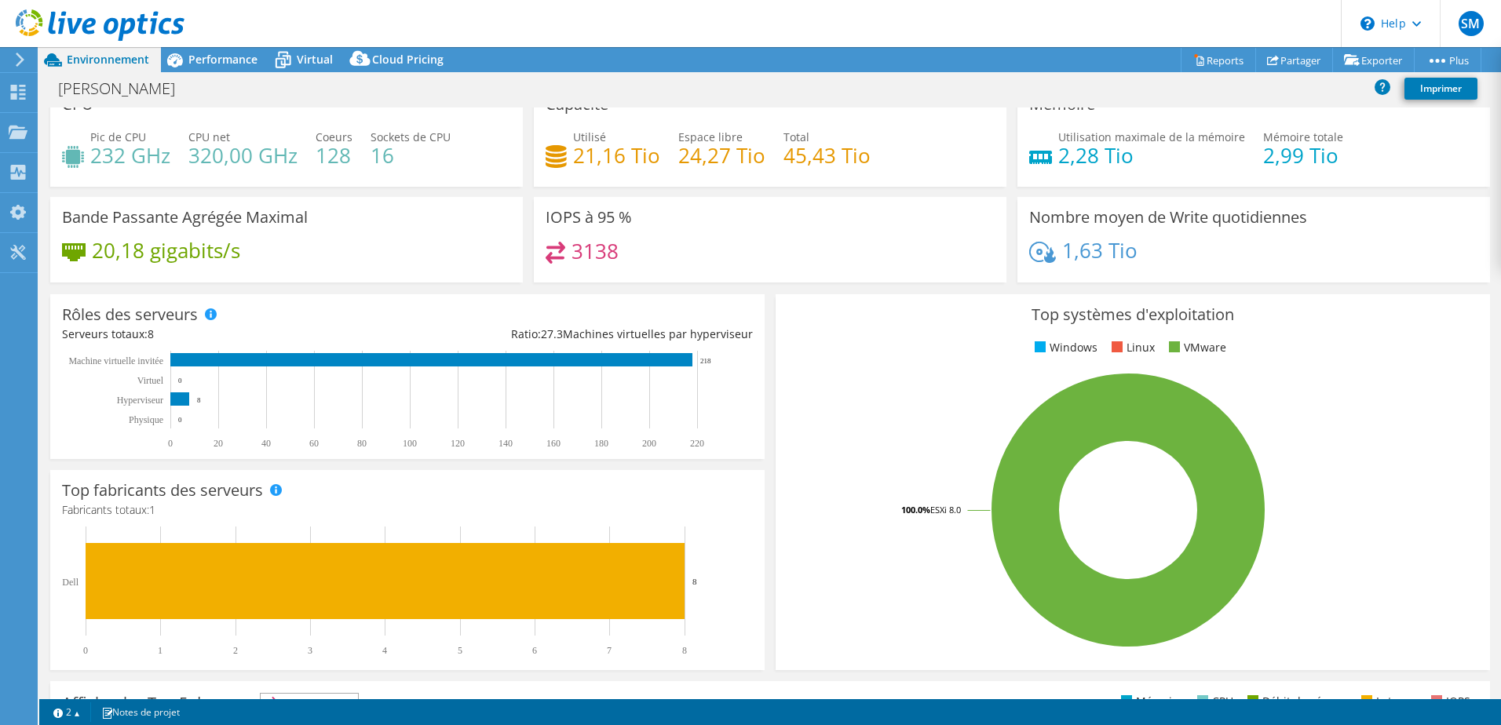
scroll to position [0, 0]
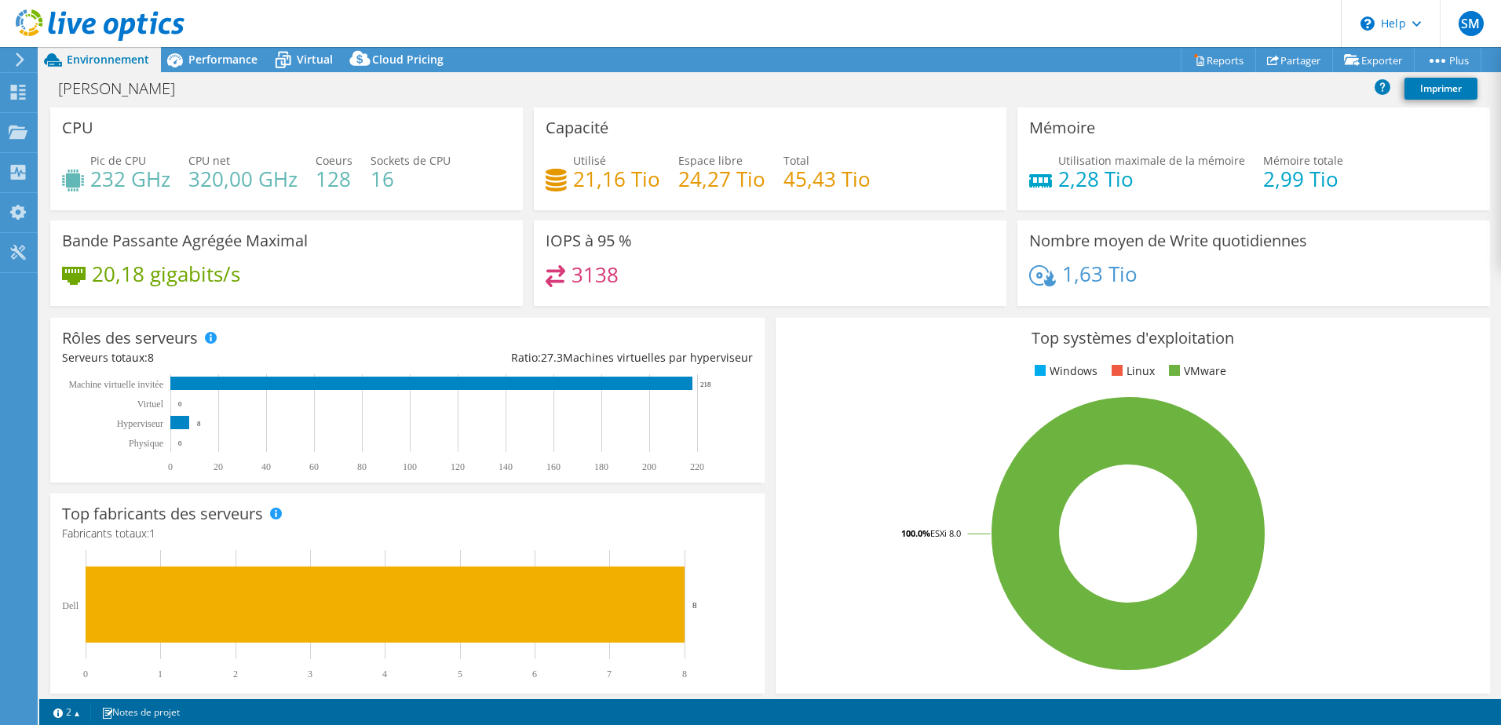
click at [872, 472] on rect at bounding box center [1128, 533] width 682 height 275
click at [909, 421] on rect at bounding box center [1128, 533] width 682 height 275
click at [193, 54] on span "Performance" at bounding box center [222, 59] width 69 height 15
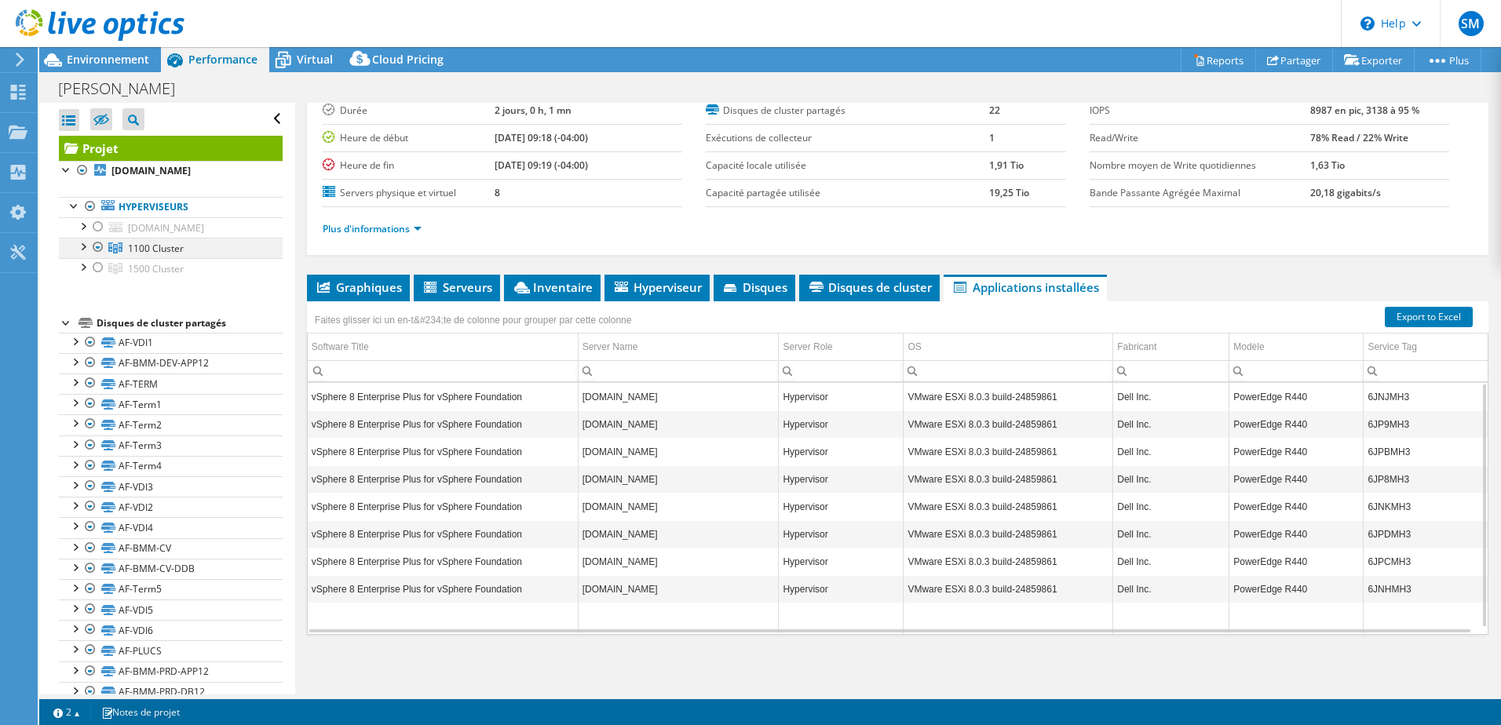
click at [83, 254] on div at bounding box center [83, 246] width 16 height 16
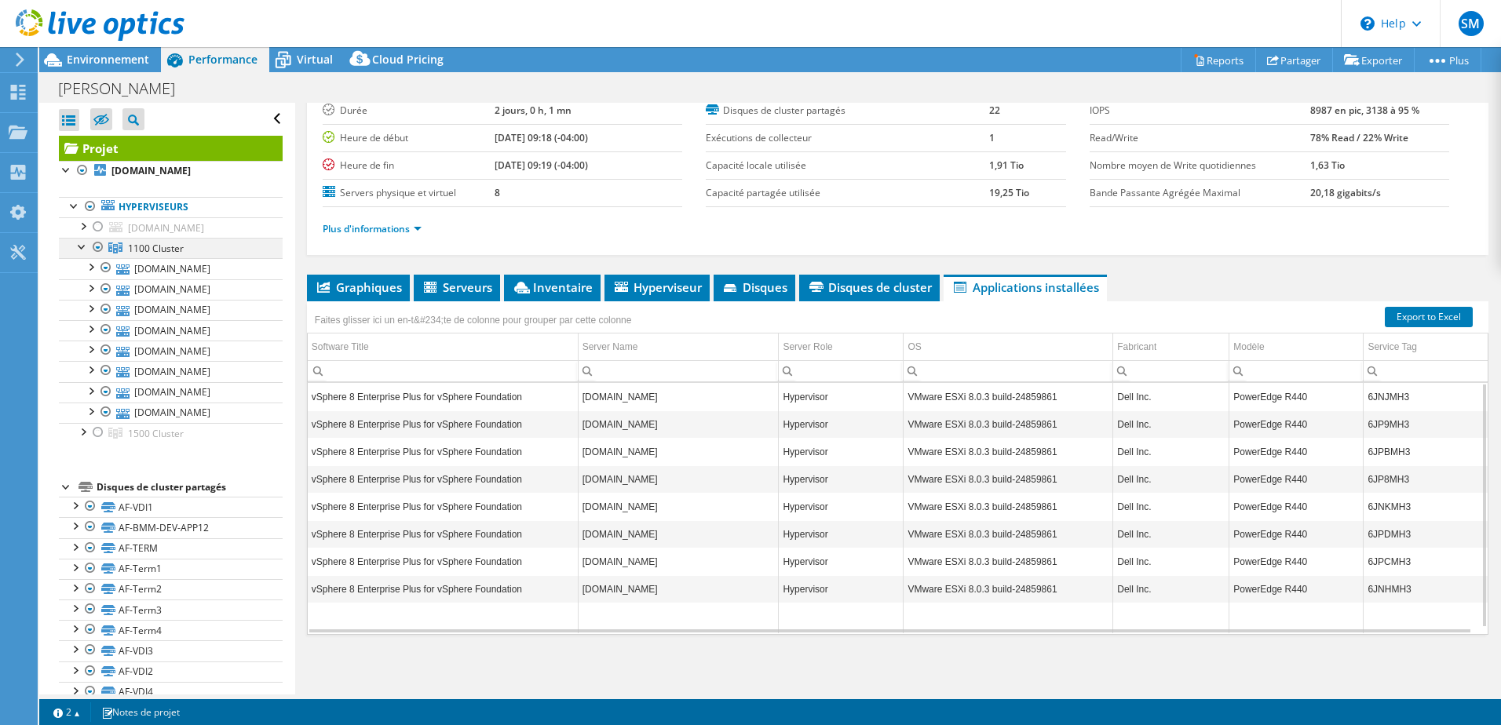
click at [83, 254] on div at bounding box center [83, 246] width 16 height 16
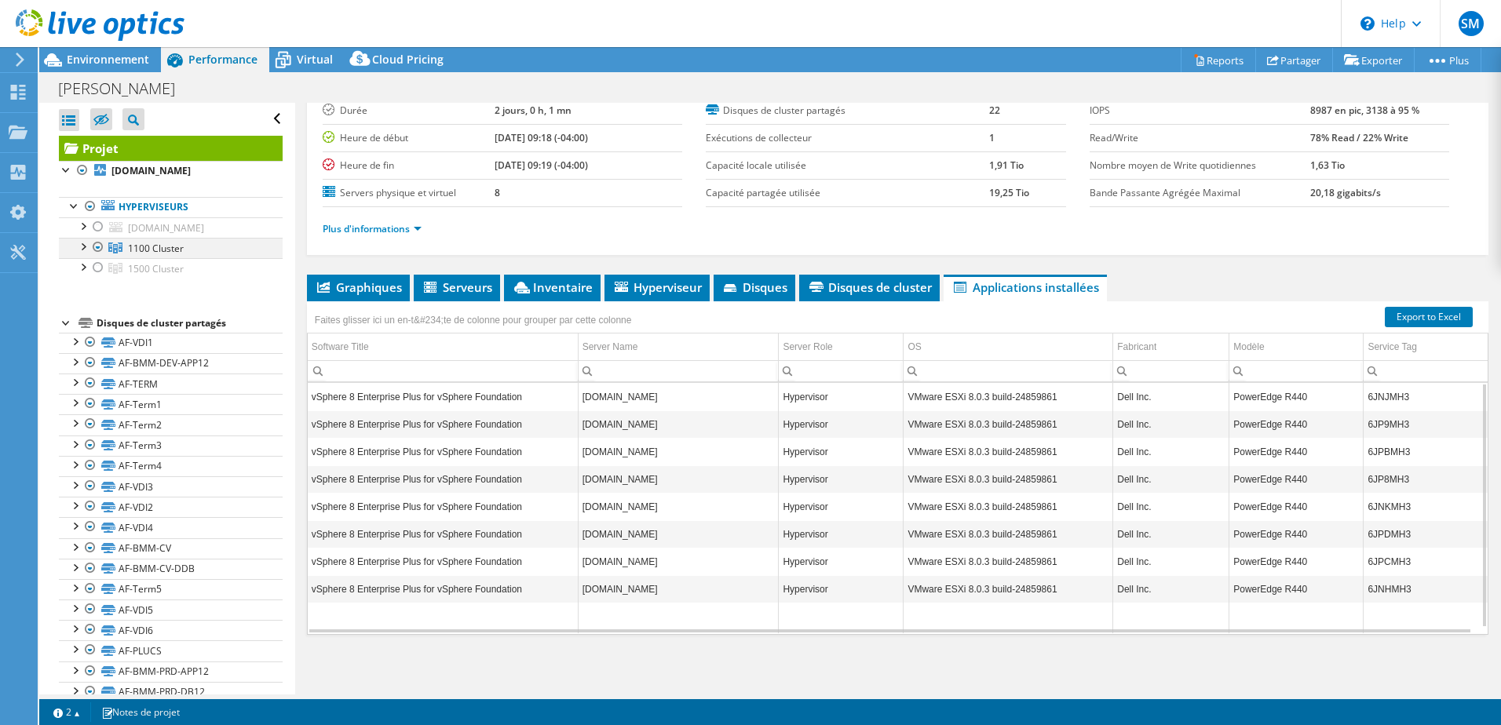
click at [83, 254] on div at bounding box center [83, 246] width 16 height 16
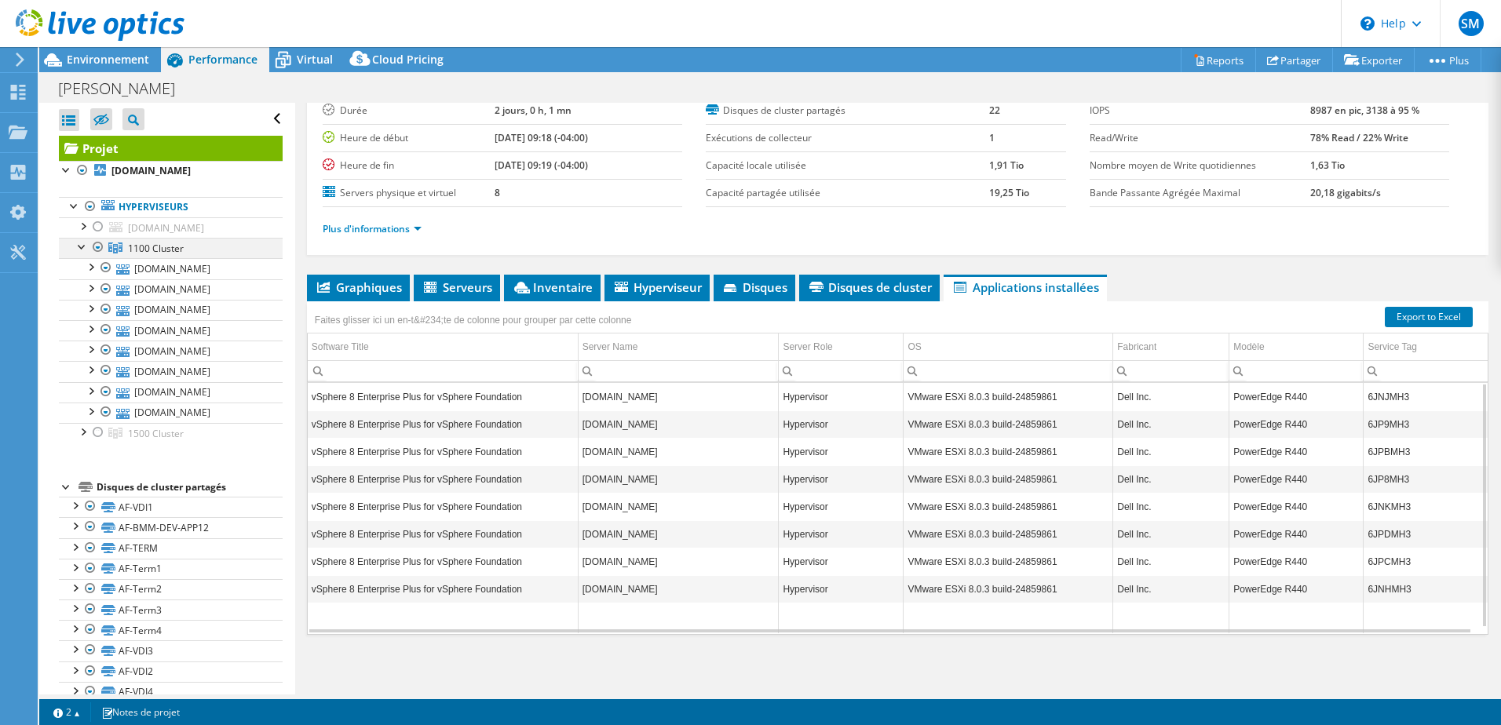
click at [97, 257] on div at bounding box center [98, 247] width 16 height 19
